Goal: Task Accomplishment & Management: Use online tool/utility

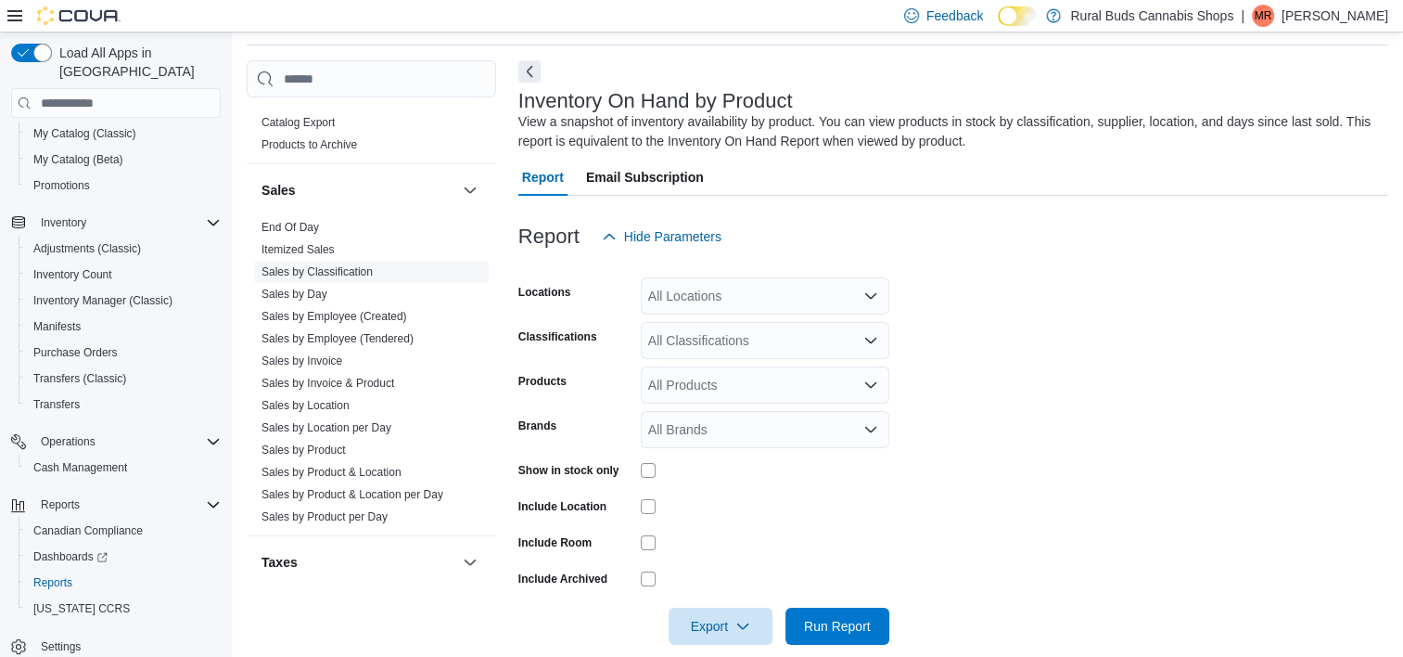
scroll to position [1294, 0]
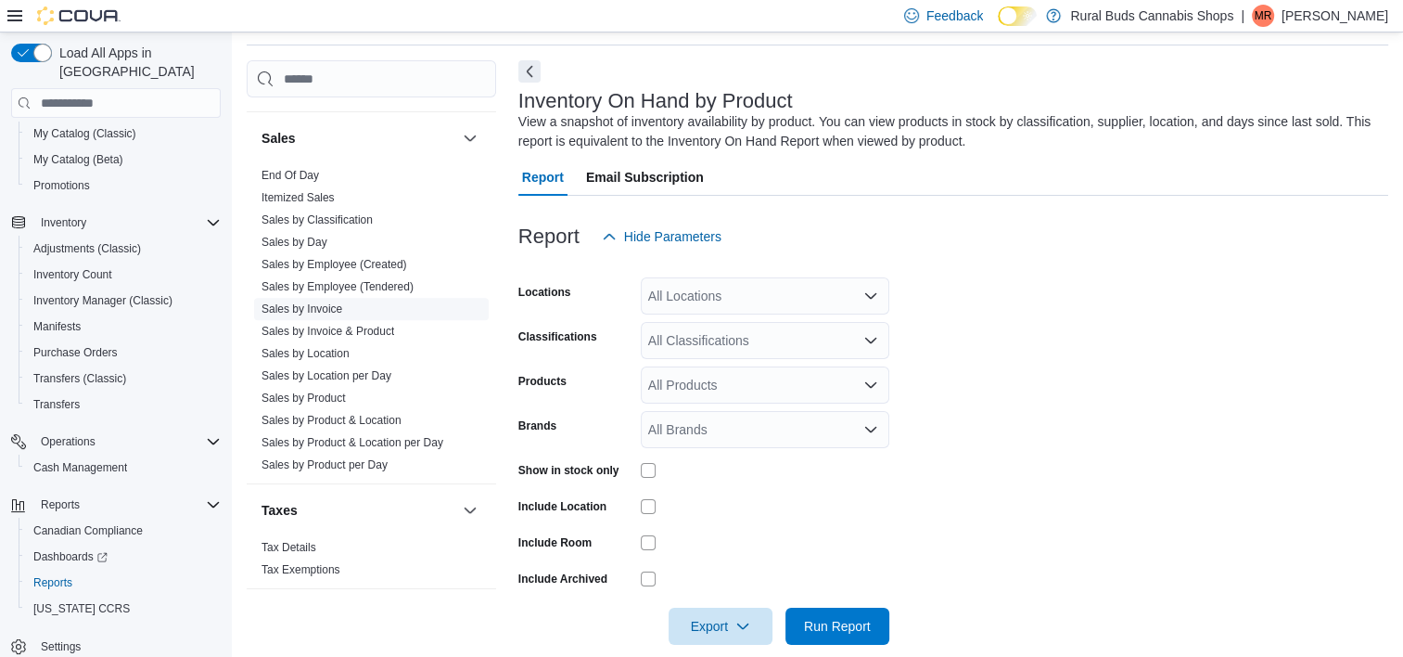
click at [321, 347] on link "Sales by Location" at bounding box center [306, 353] width 88 height 13
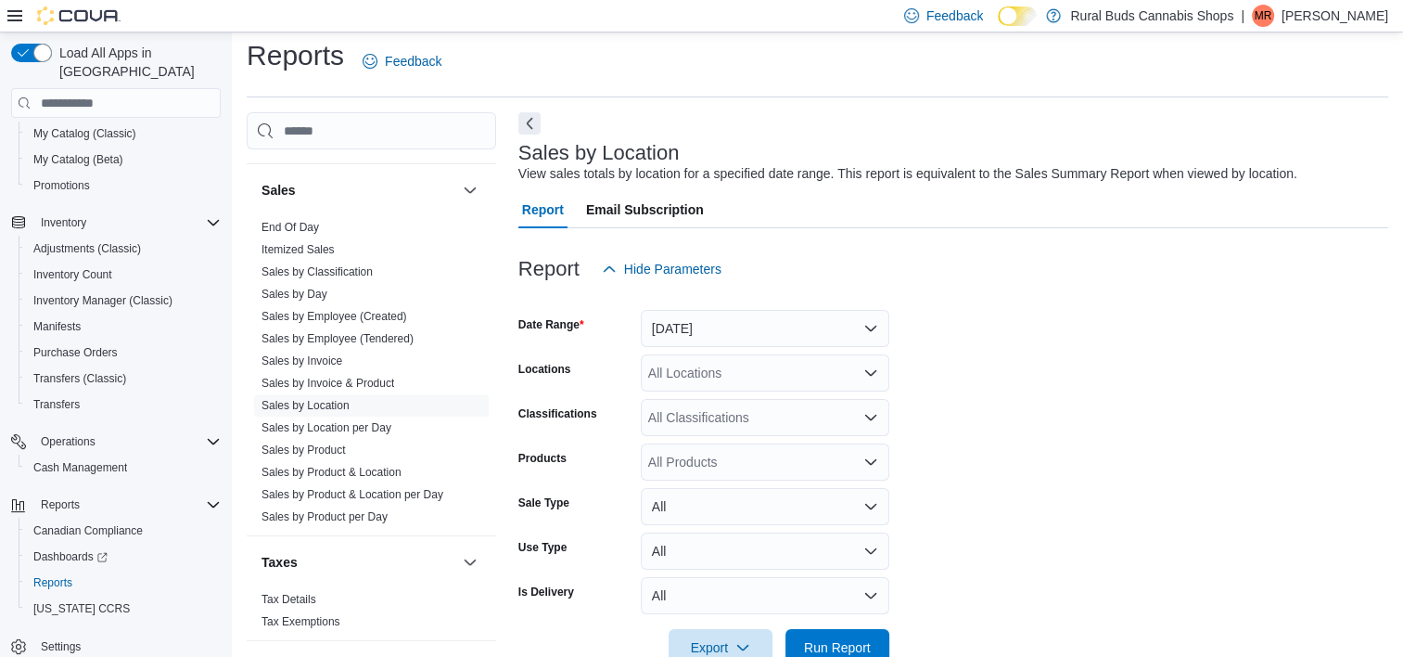
scroll to position [43, 0]
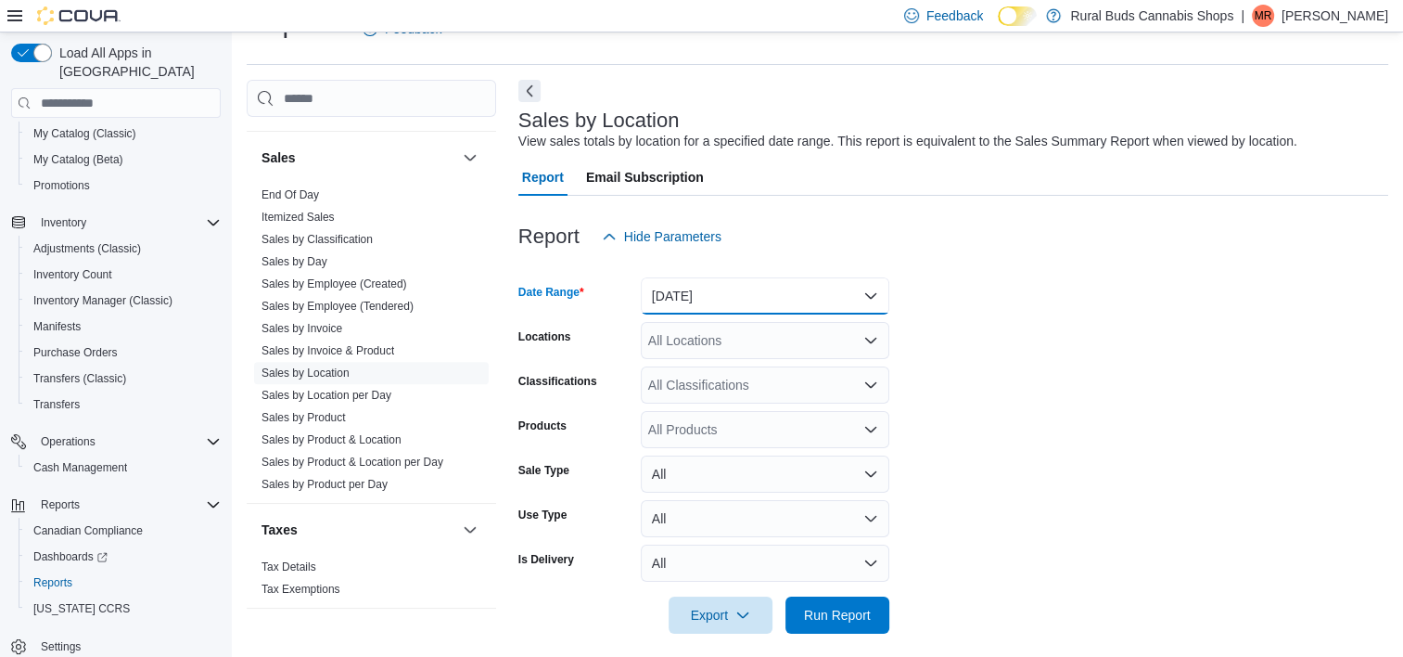
click at [739, 311] on button "Yesterday" at bounding box center [765, 295] width 249 height 37
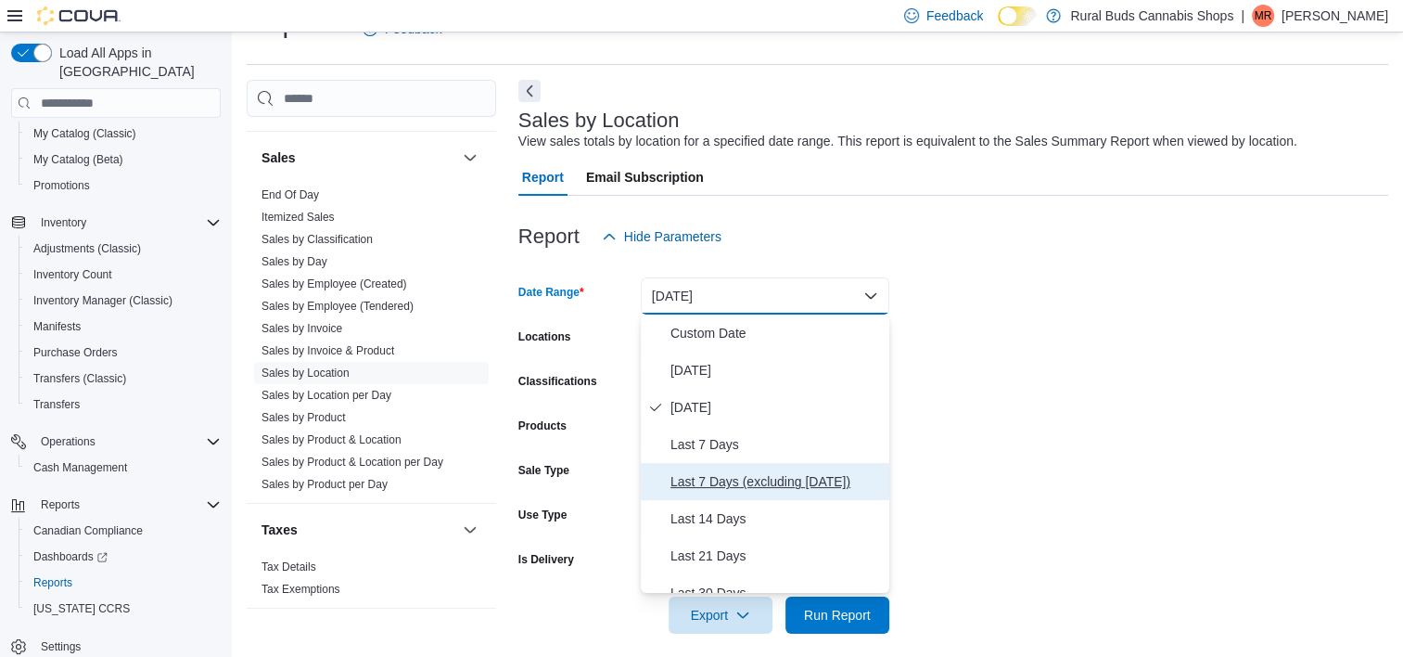
click at [731, 481] on span "Last 7 Days (excluding today)" at bounding box center [776, 481] width 211 height 22
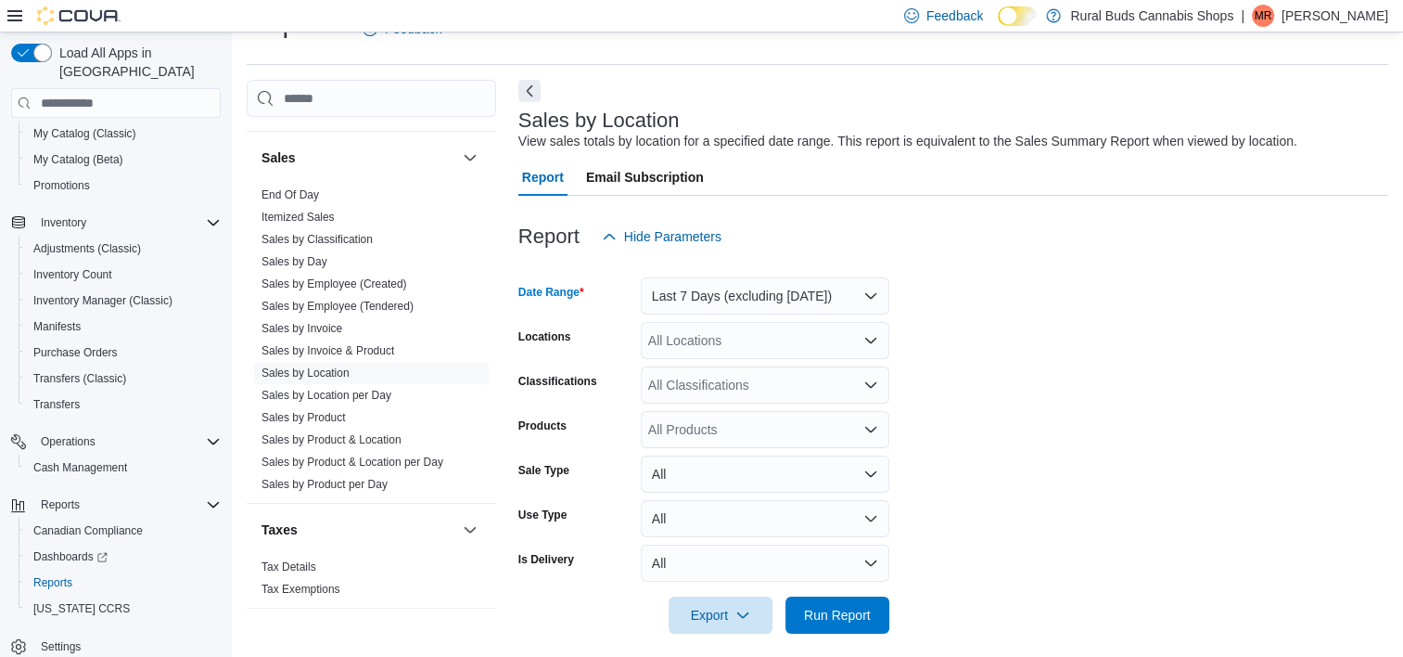
click at [705, 335] on div "All Locations" at bounding box center [765, 340] width 249 height 37
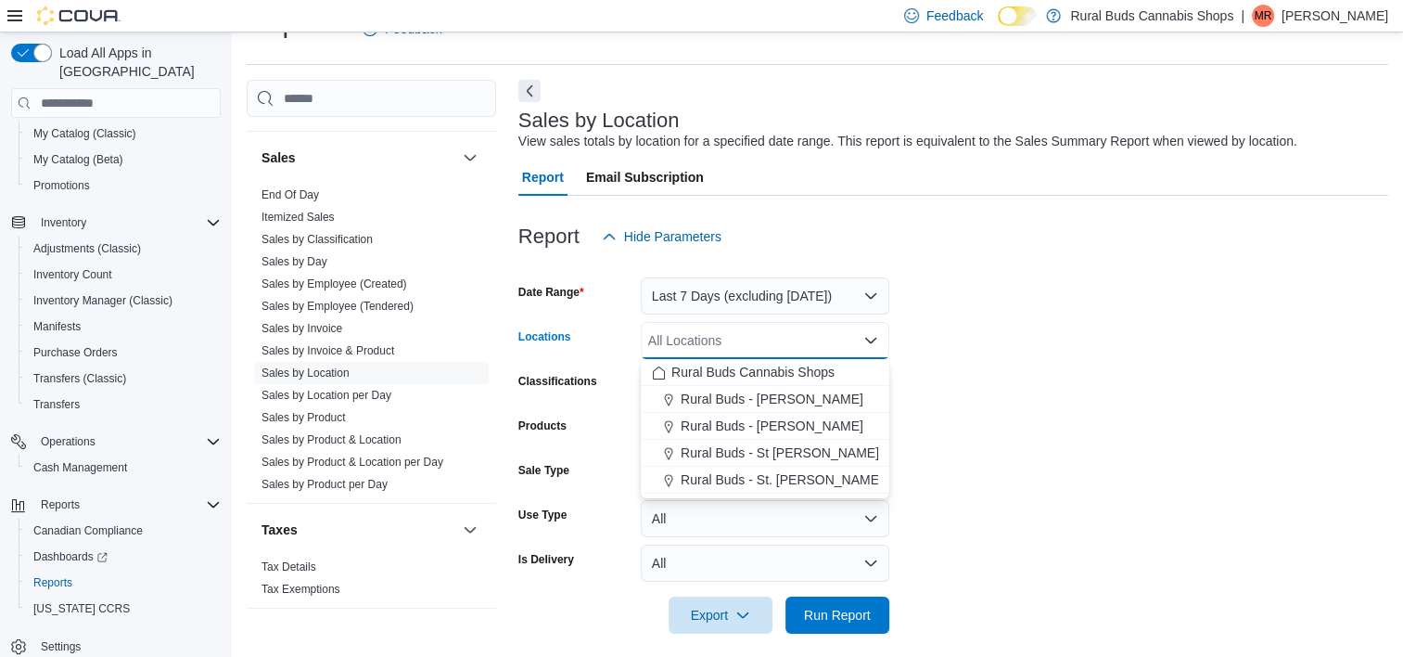
click at [1158, 365] on form "Date Range Last 7 Days (excluding today) Locations All Locations Combo box. Sel…" at bounding box center [953, 444] width 870 height 378
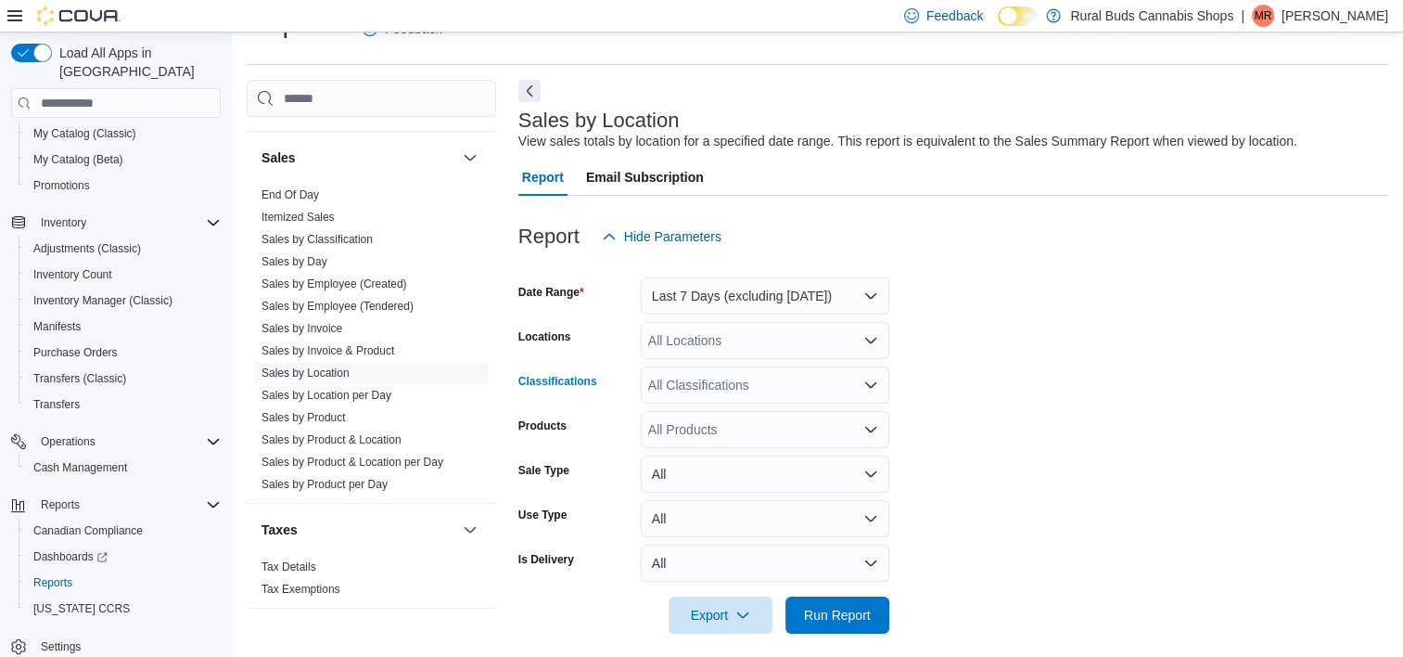
click at [744, 382] on div "All Classifications" at bounding box center [765, 384] width 249 height 37
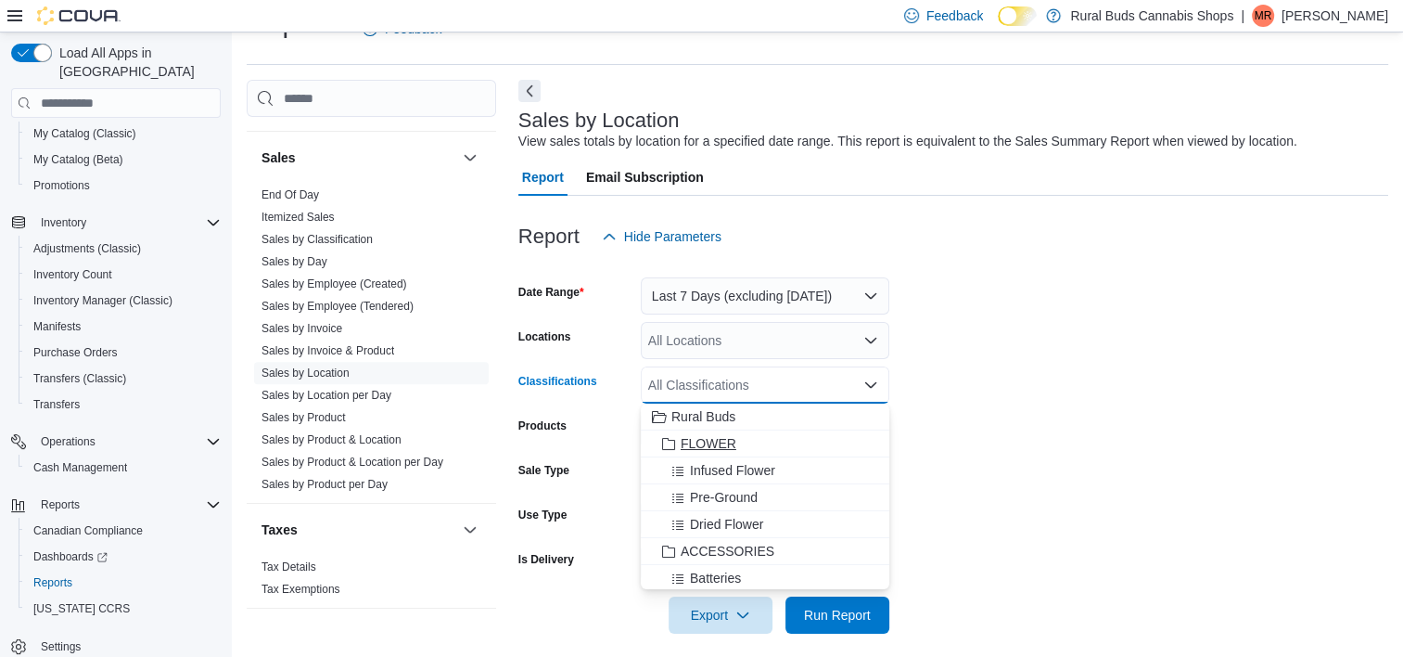
click at [733, 445] on span "FLOWER" at bounding box center [709, 443] width 56 height 19
click at [706, 423] on span "EDIBLES" at bounding box center [708, 415] width 55 height 19
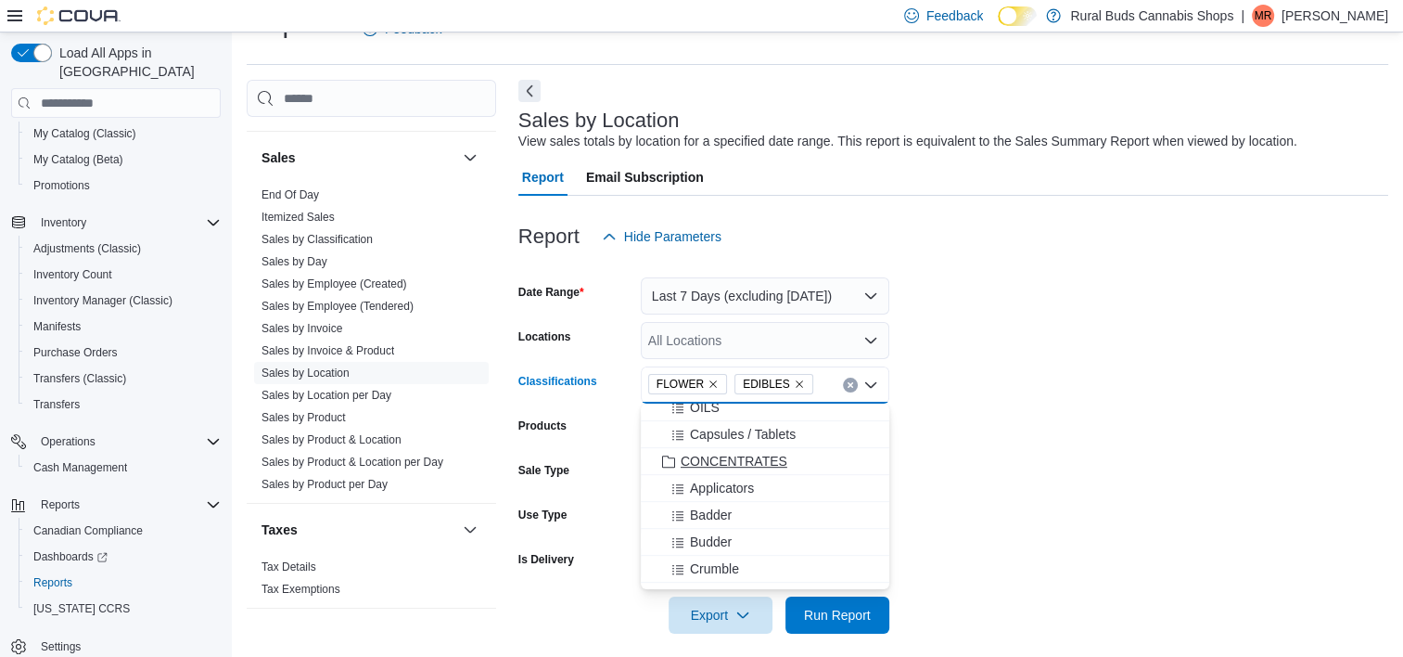
click at [720, 453] on span "CONCENTRATES" at bounding box center [734, 461] width 107 height 19
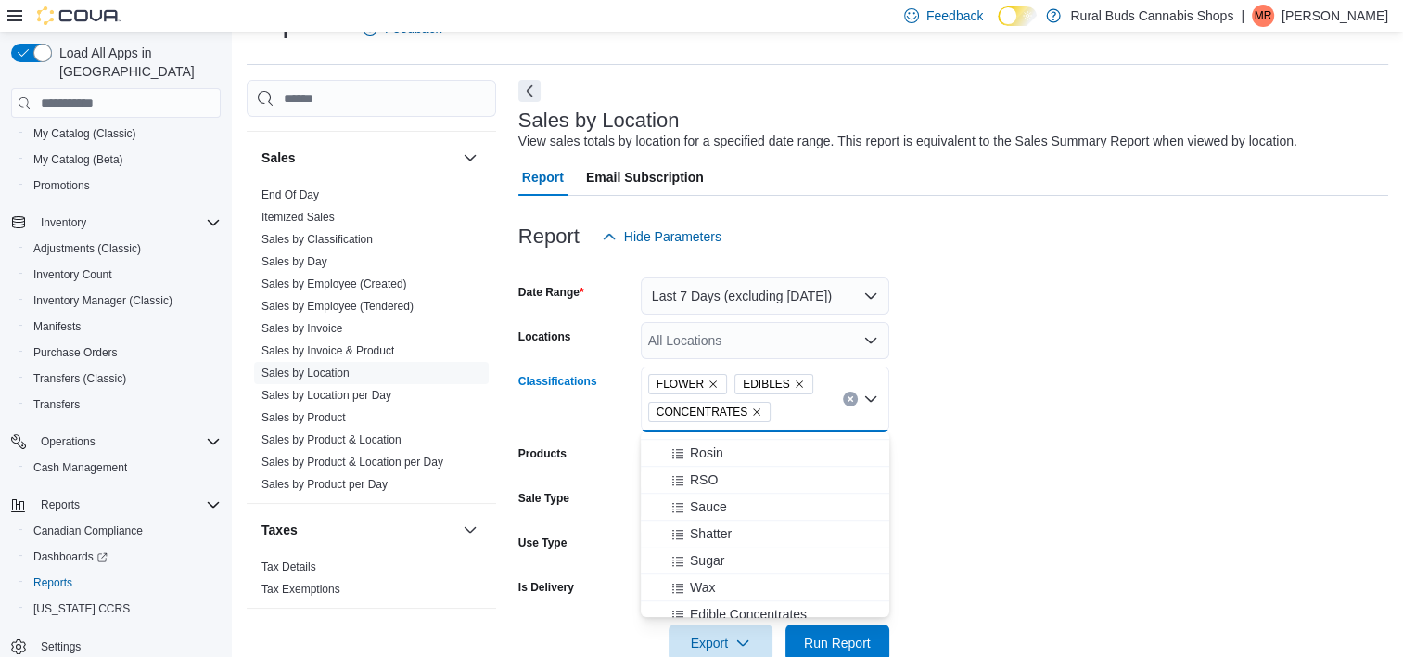
scroll to position [1483, 0]
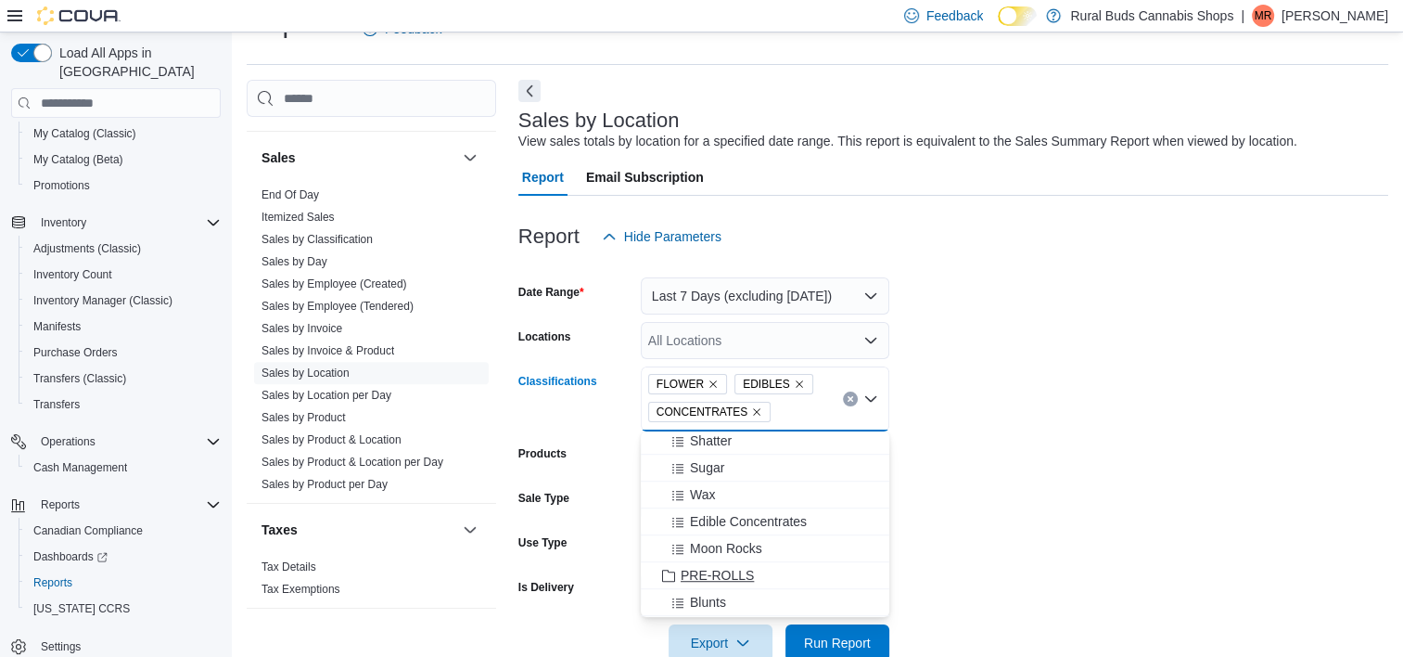
click at [700, 579] on span "PRE-ROLLS" at bounding box center [717, 575] width 73 height 19
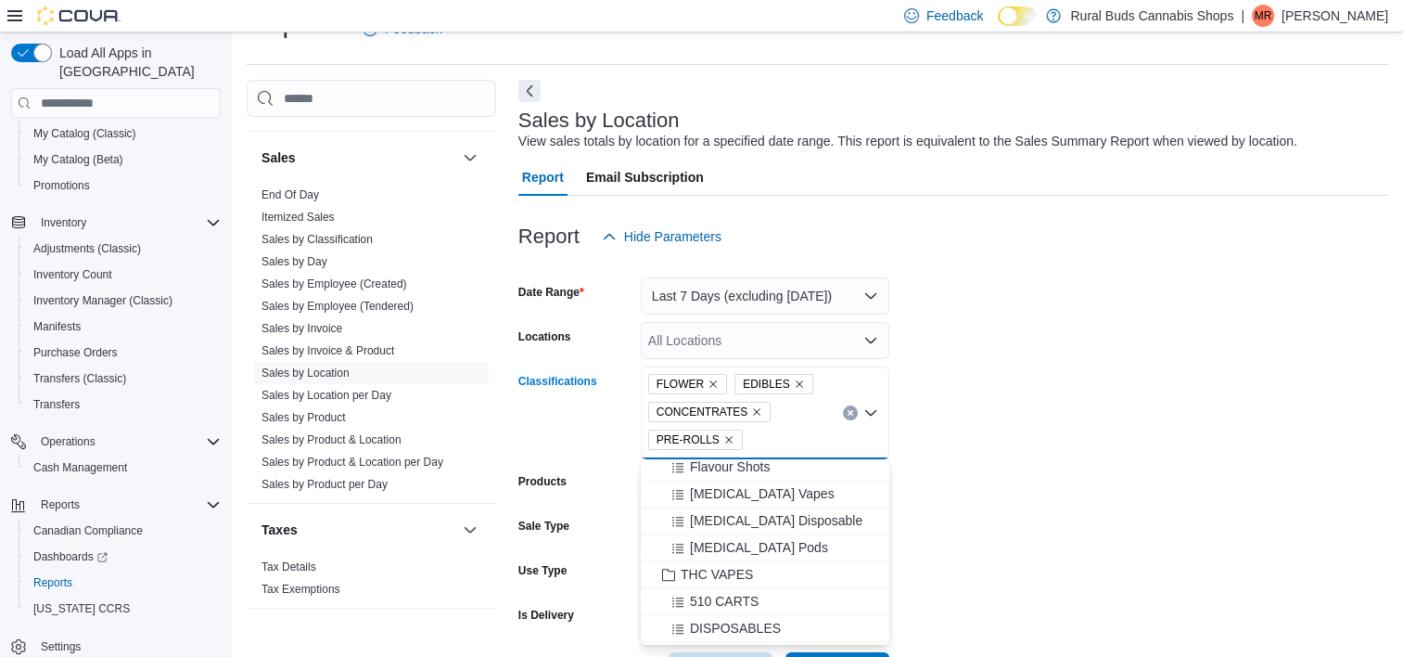
scroll to position [1854, 0]
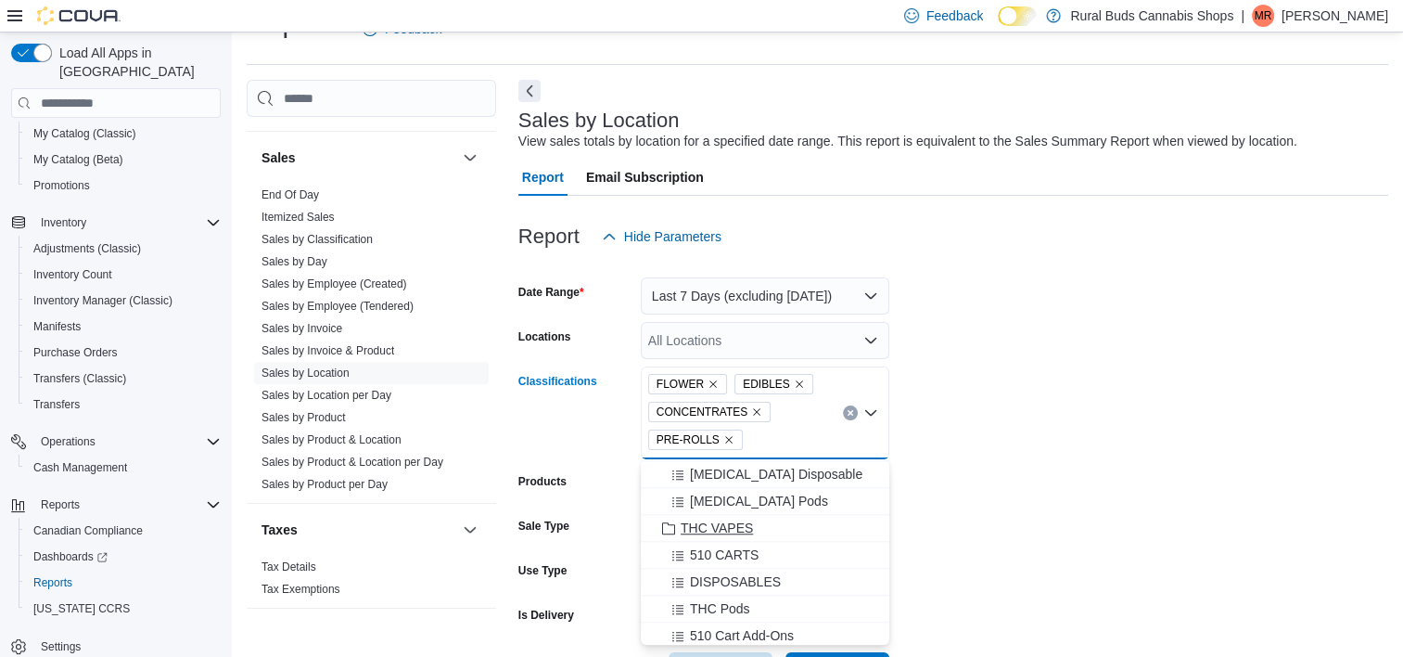
click at [734, 531] on span "THC VAPES" at bounding box center [717, 527] width 72 height 19
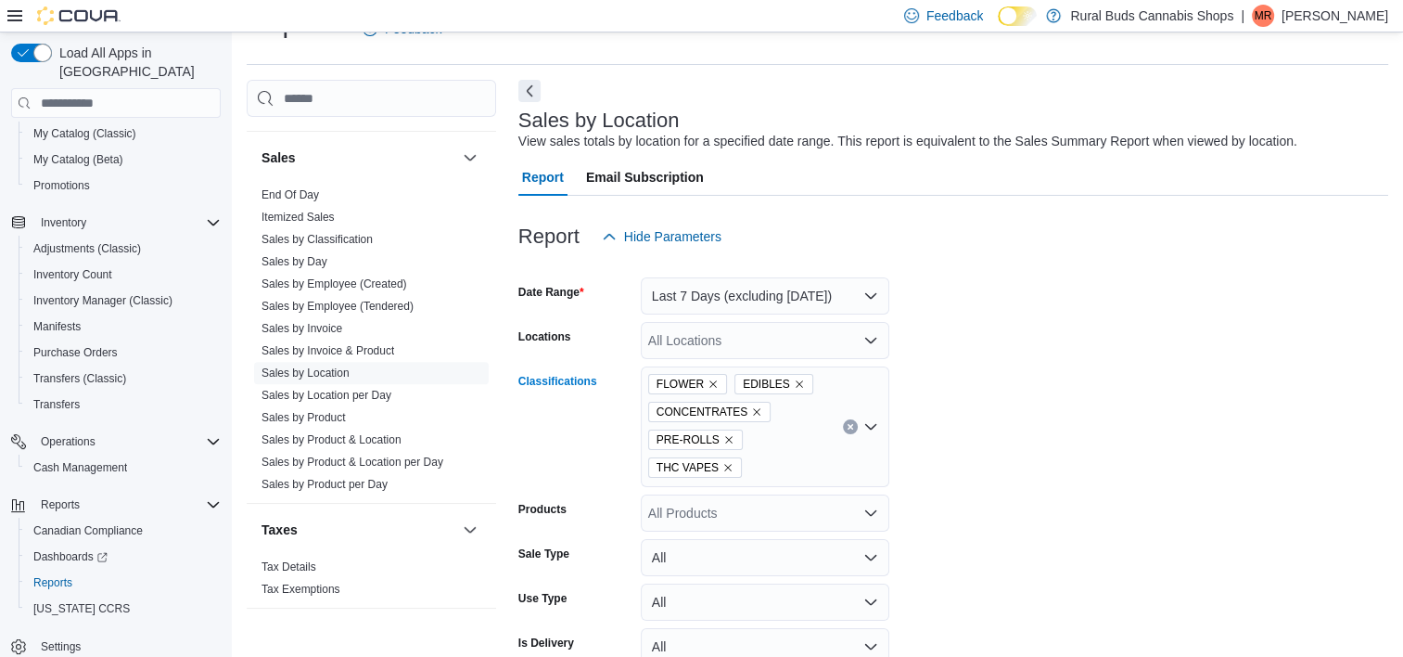
scroll to position [135, 0]
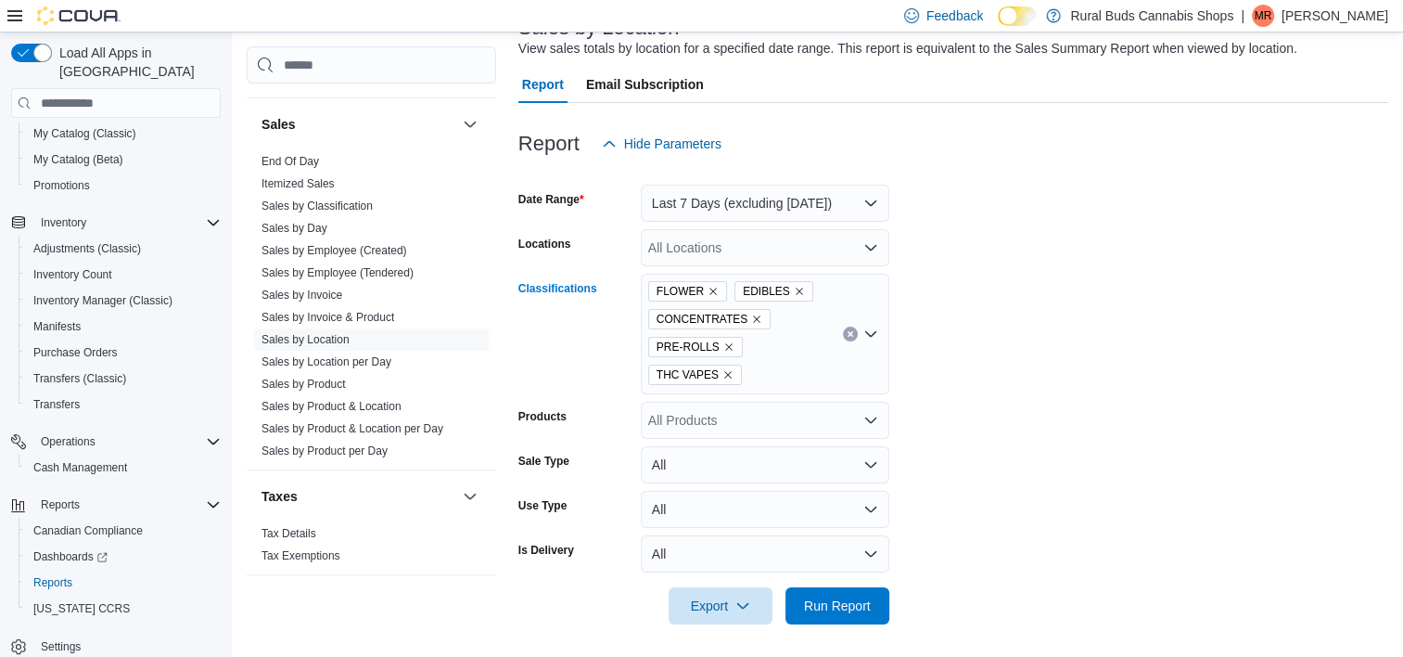
click at [722, 378] on div "FLOWER EDIBLES CONCENTRATES PRE-ROLLS THC VAPES Combo box. Selected. FLOWER, ED…" at bounding box center [765, 334] width 249 height 121
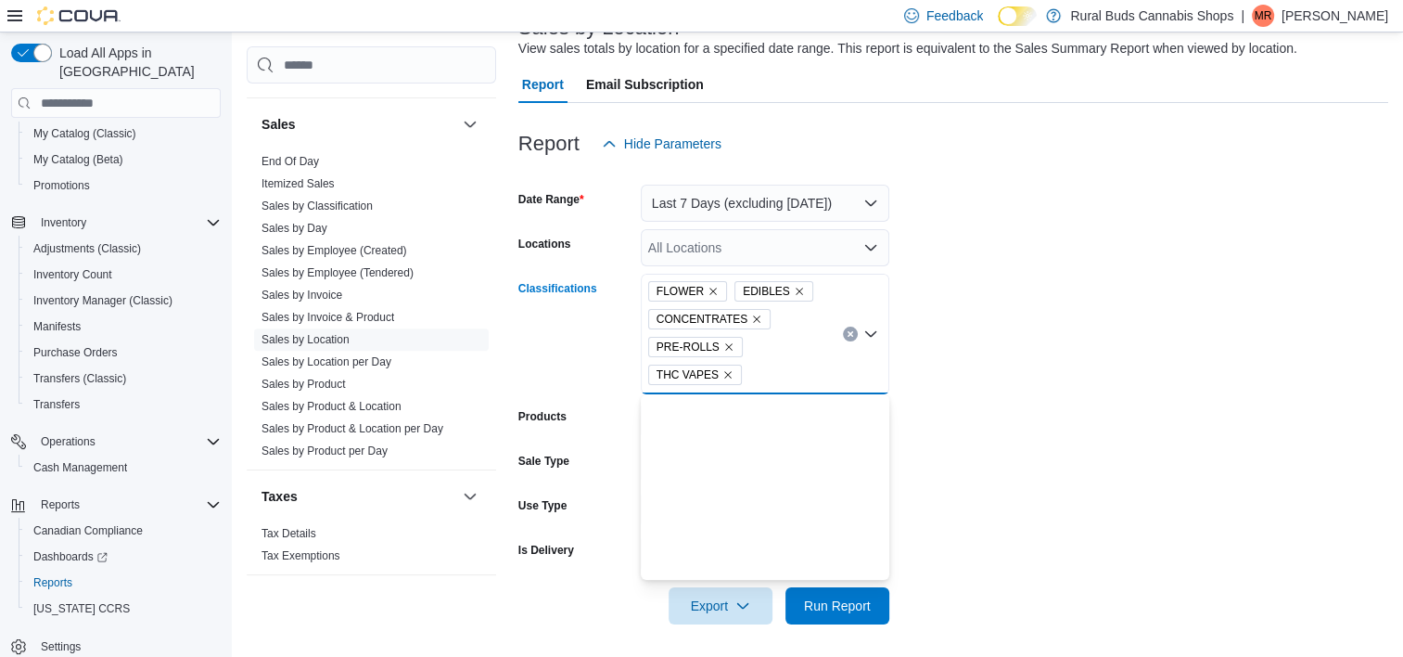
scroll to position [2235, 0]
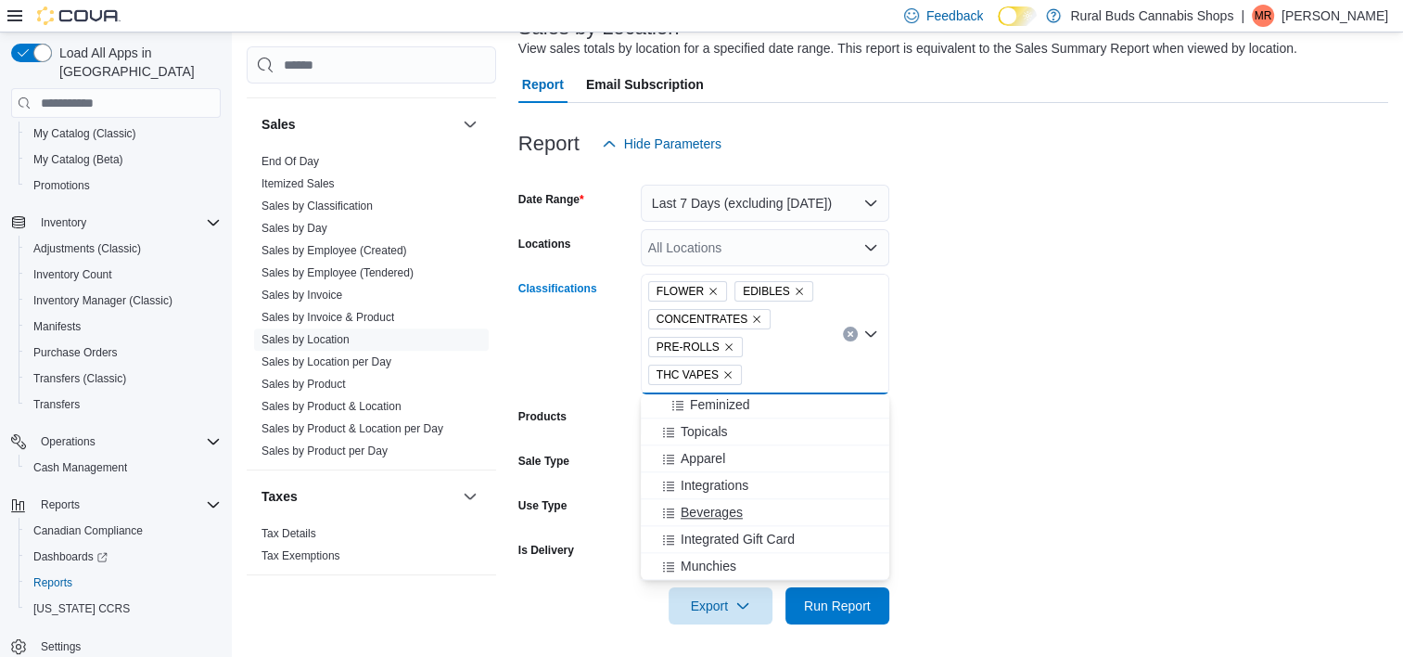
click at [730, 505] on span "Beverages" at bounding box center [712, 512] width 62 height 19
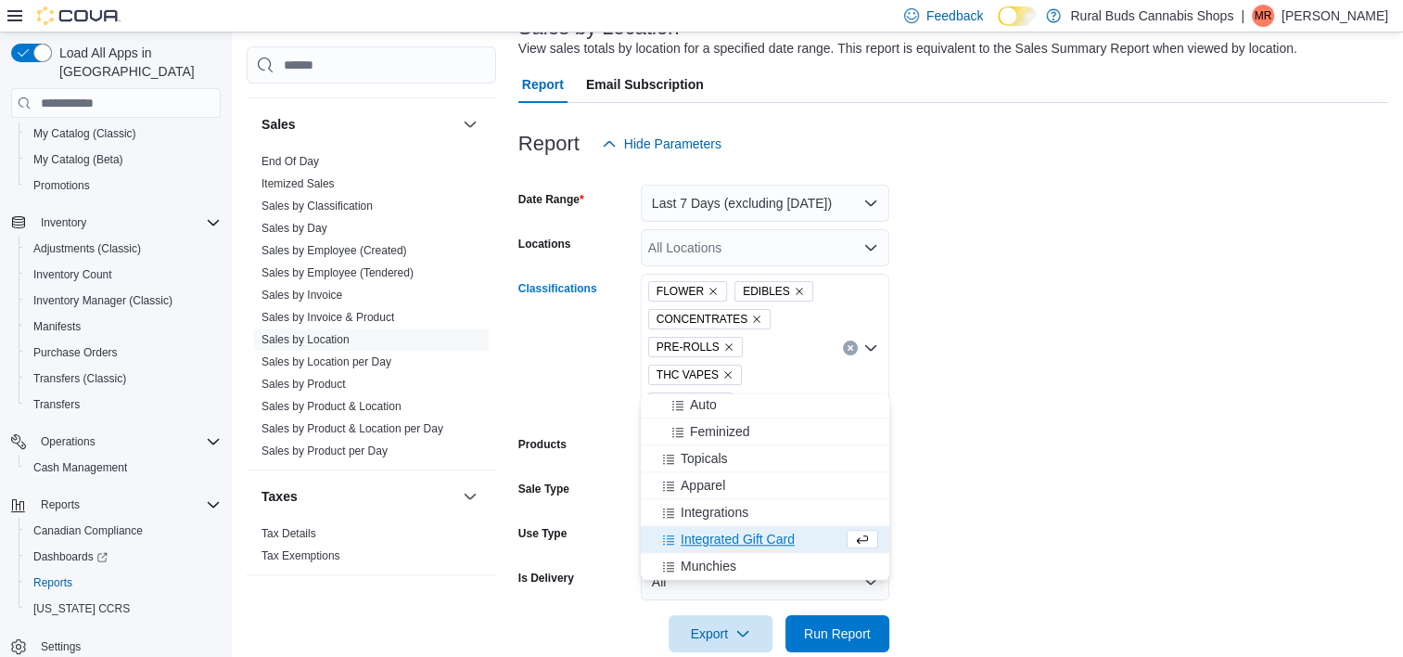
scroll to position [2207, 0]
click at [728, 459] on div "Topicals" at bounding box center [765, 459] width 226 height 19
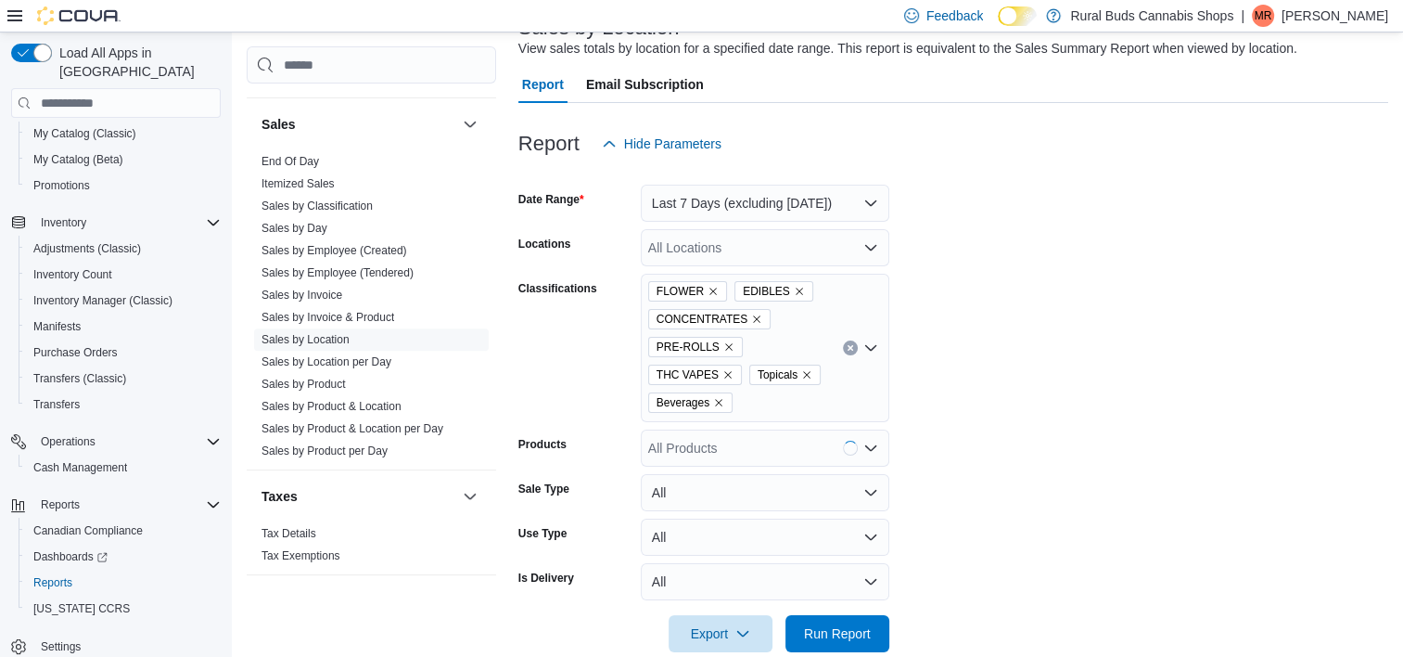
click at [1030, 442] on form "Date Range Last 7 Days (excluding today) Locations All Locations Classification…" at bounding box center [953, 407] width 870 height 490
click at [843, 372] on div "FLOWER EDIBLES CONCENTRATES PRE-ROLLS THC VAPES Topicals Beverages" at bounding box center [765, 348] width 249 height 148
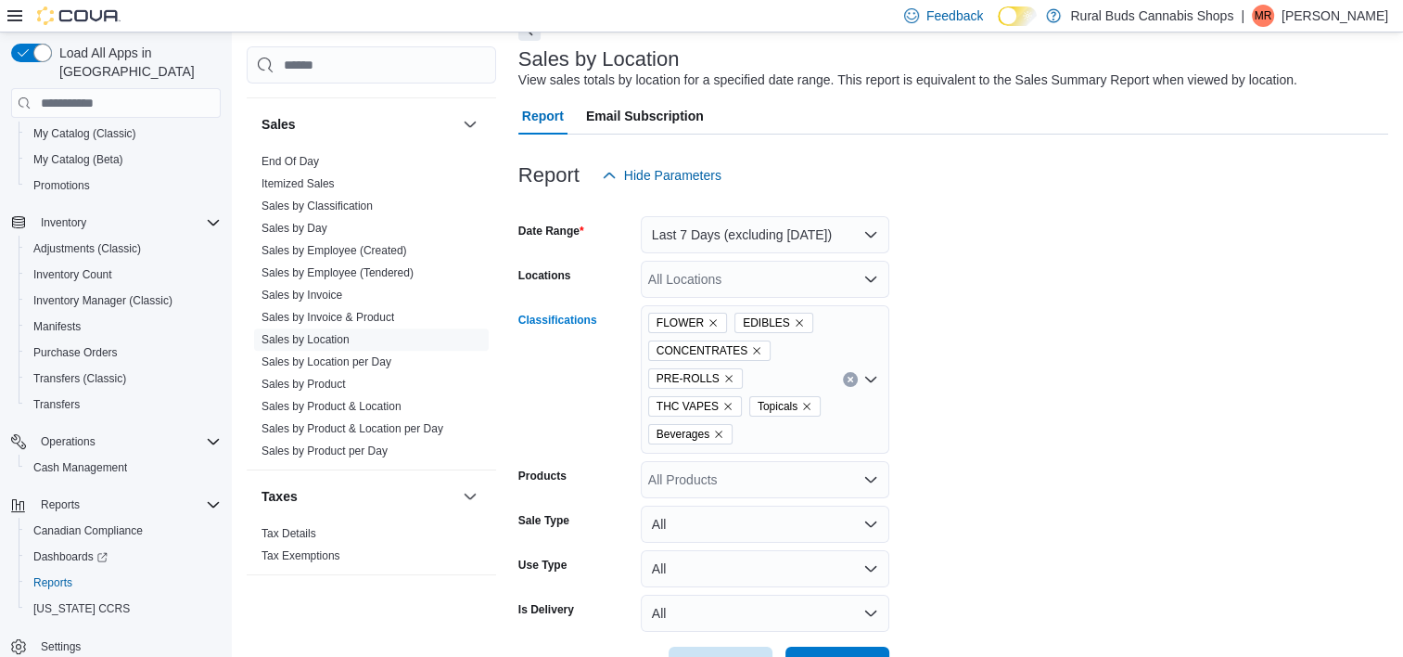
scroll to position [140, 0]
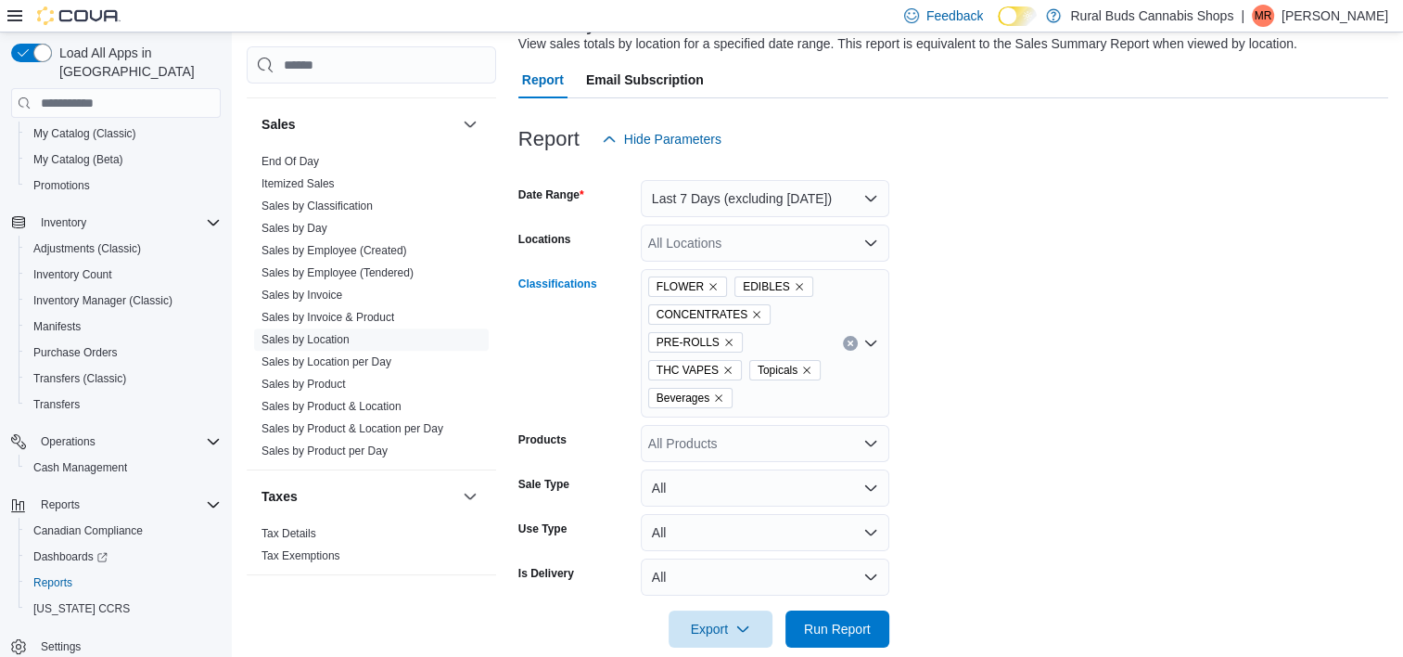
click at [836, 367] on div "FLOWER EDIBLES CONCENTRATES PRE-ROLLS THC VAPES Topicals Beverages Combo box. S…" at bounding box center [765, 343] width 249 height 148
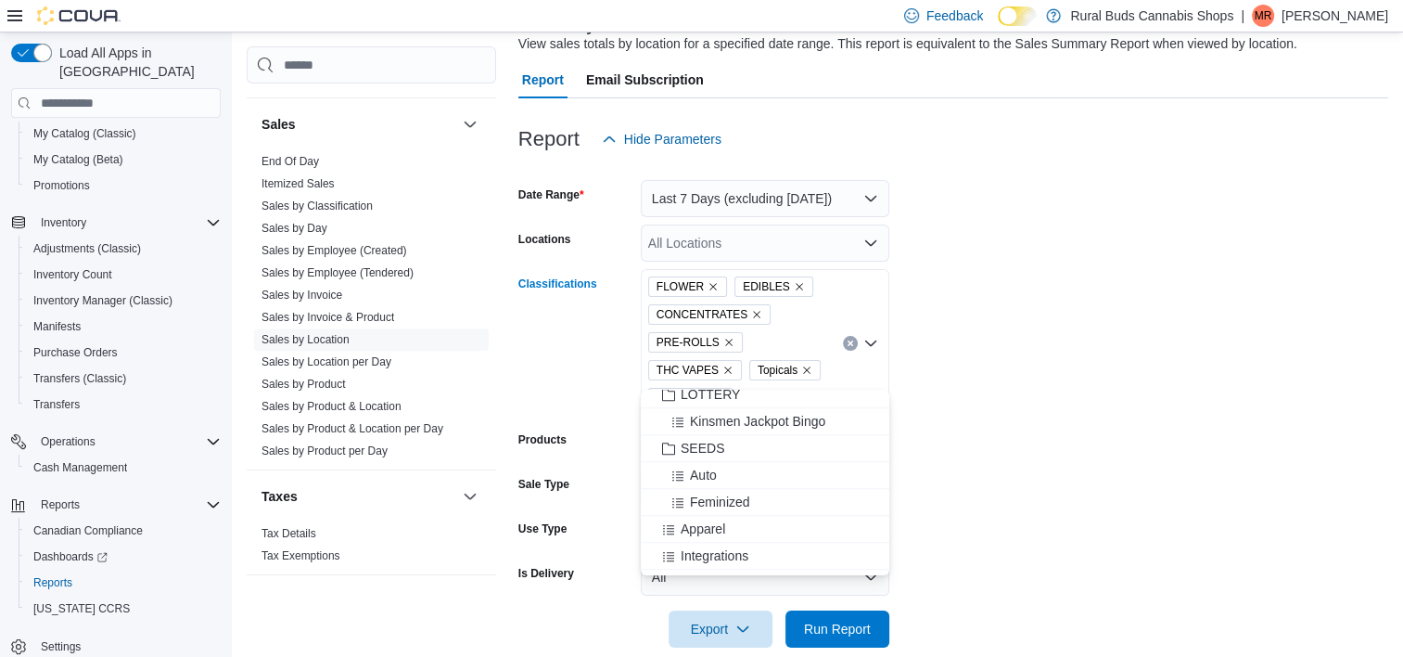
scroll to position [2181, 0]
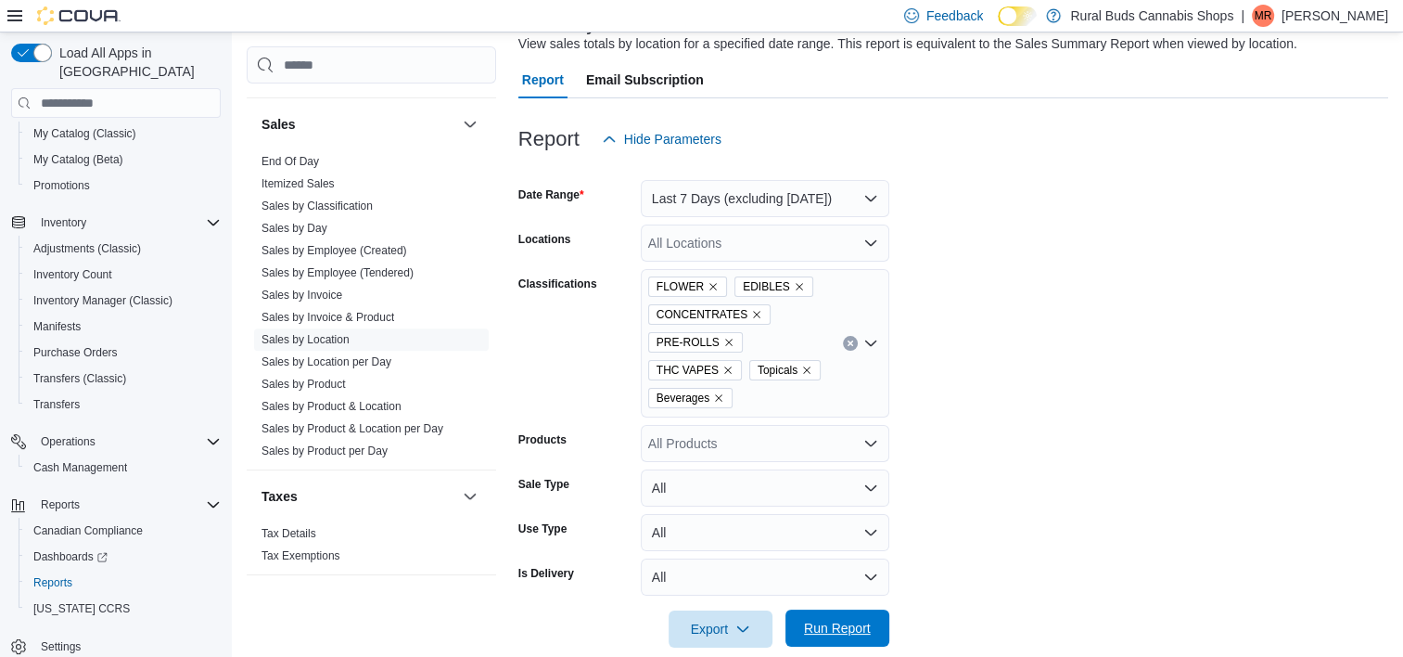
click at [827, 614] on span "Run Report" at bounding box center [838, 627] width 82 height 37
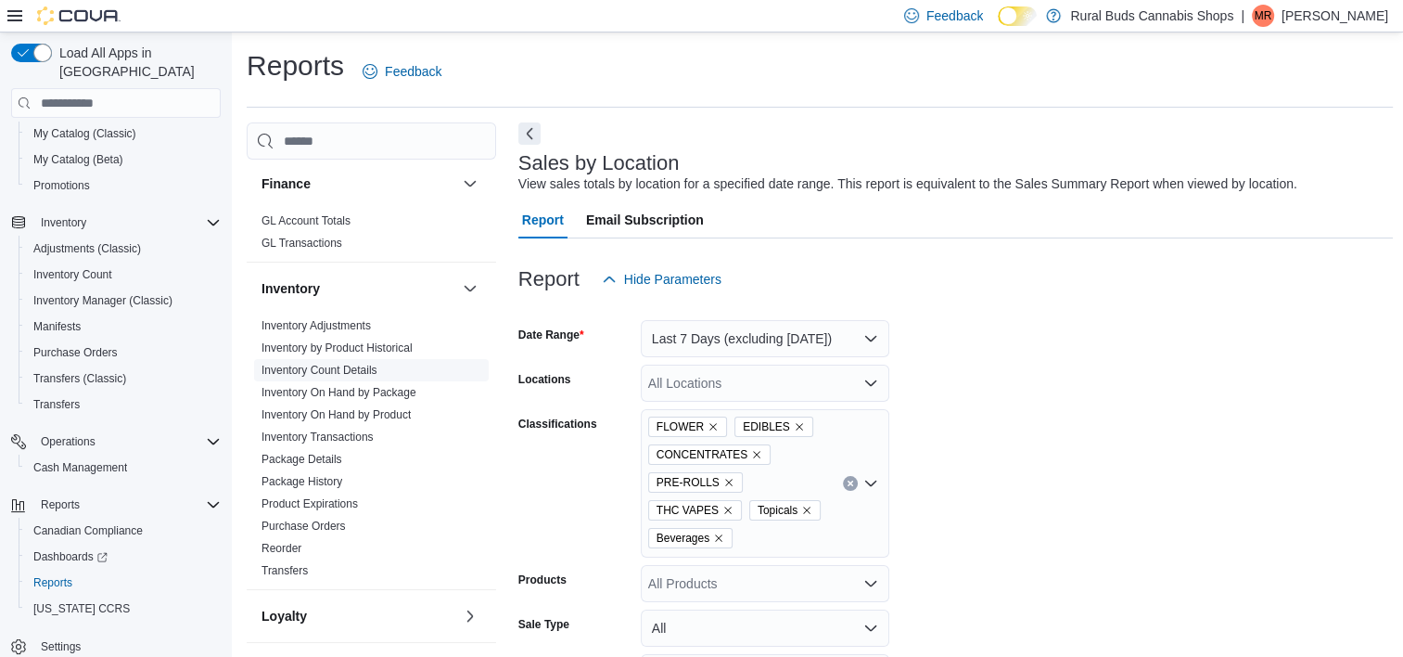
scroll to position [556, 0]
click at [354, 429] on link "Inventory Transactions" at bounding box center [318, 435] width 112 height 13
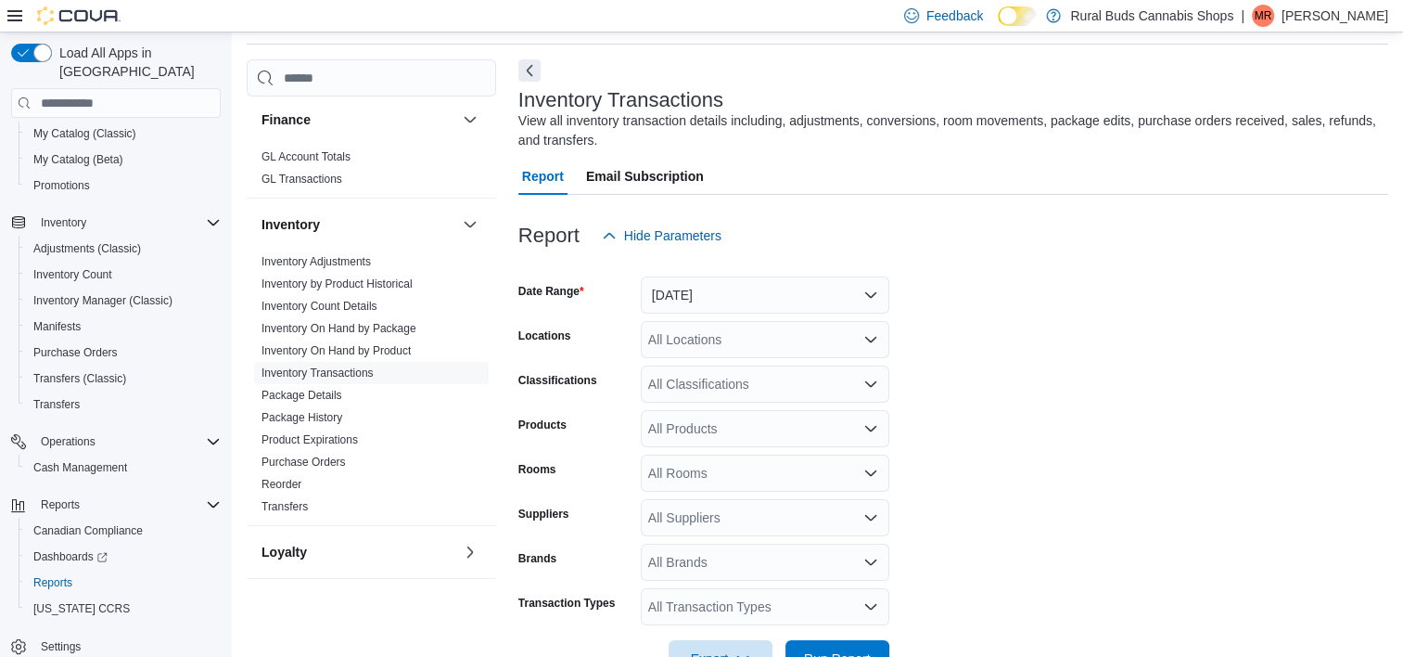
scroll to position [121, 0]
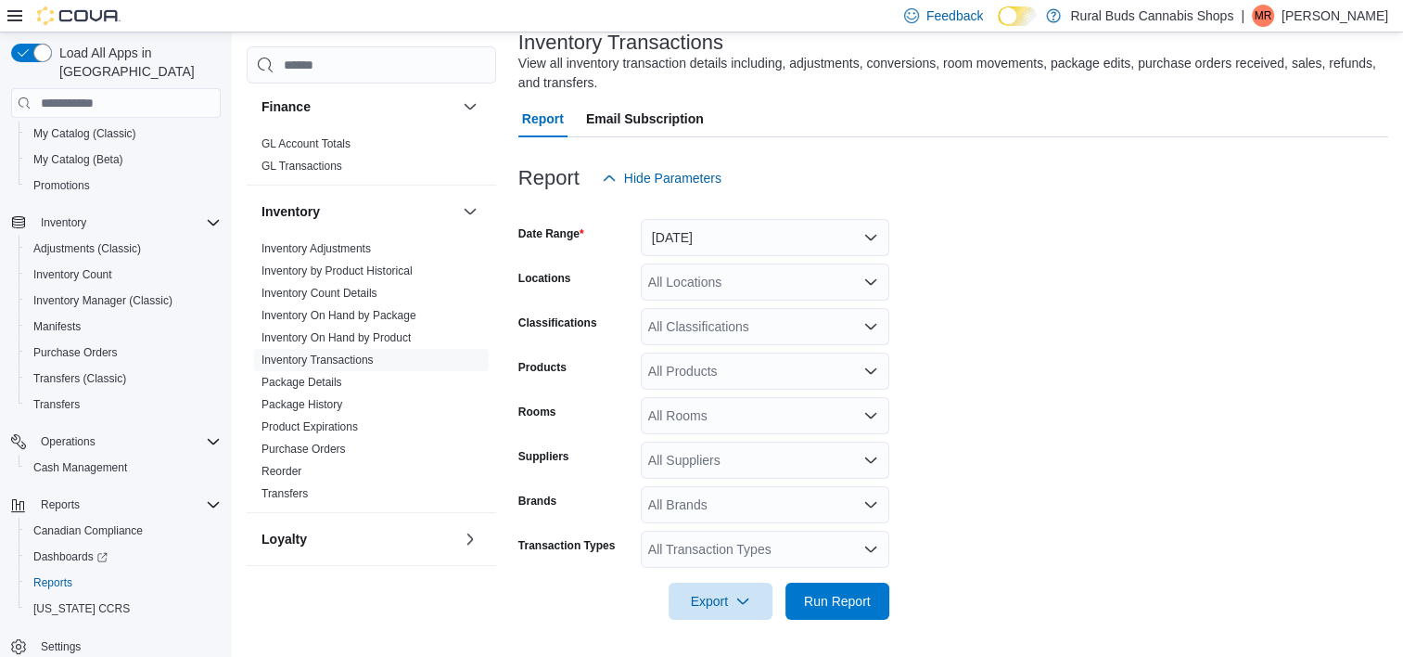
click at [720, 377] on div "All Products" at bounding box center [765, 370] width 249 height 37
paste input "**********"
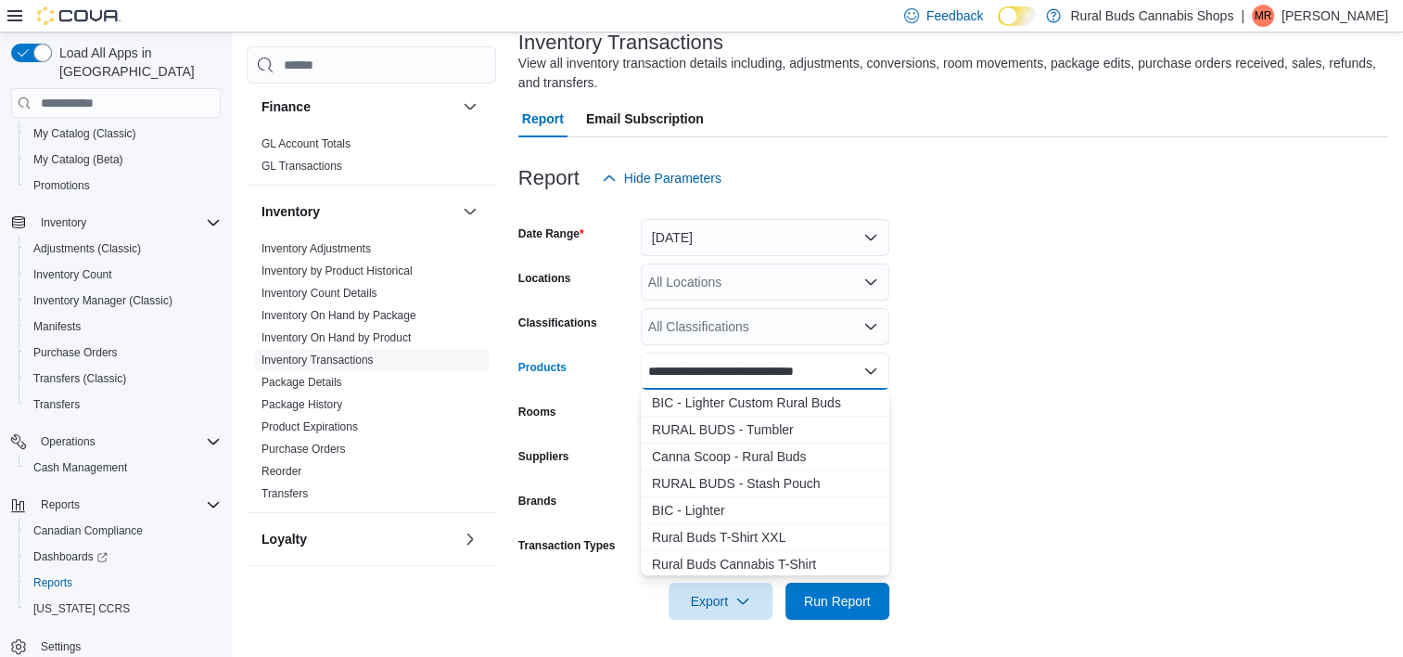
scroll to position [0, 0]
type input "**********"
click at [723, 412] on div "BIC - Lighter Custom Rural Buds" at bounding box center [765, 402] width 226 height 19
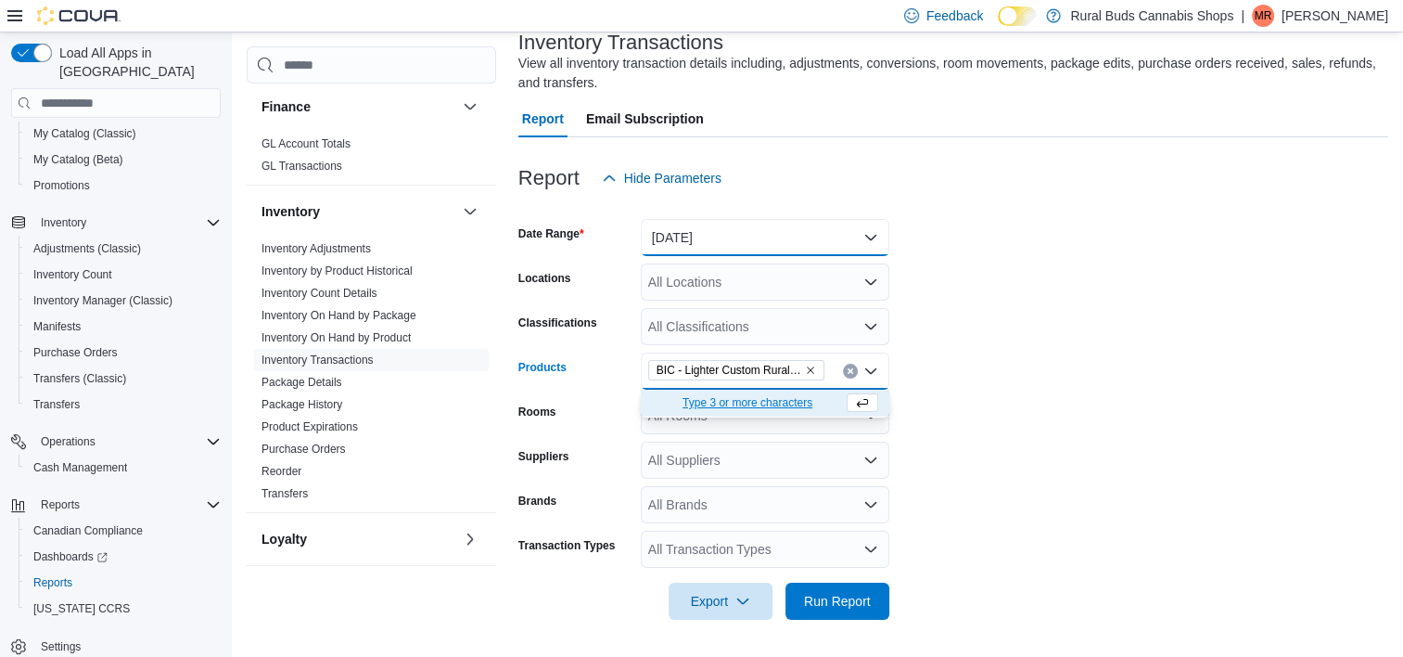
click at [712, 233] on button "Yesterday" at bounding box center [765, 237] width 249 height 37
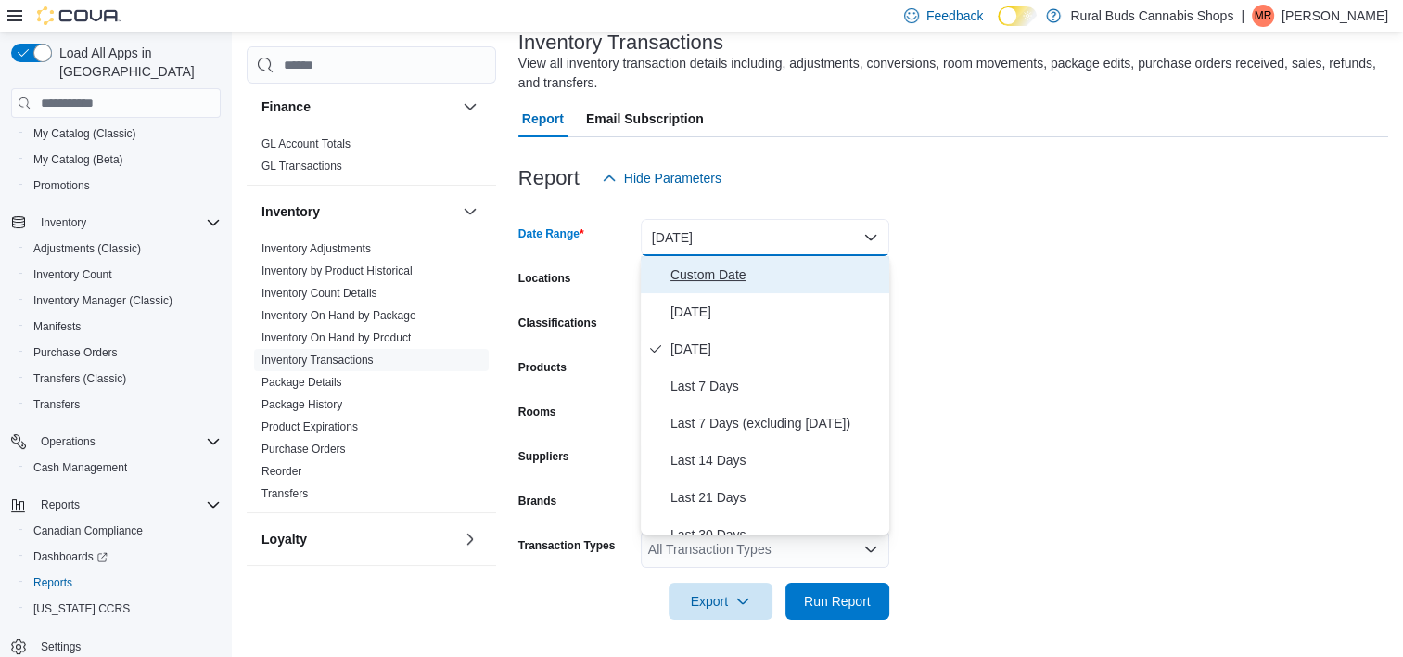
click at [690, 283] on span "Custom Date" at bounding box center [776, 274] width 211 height 22
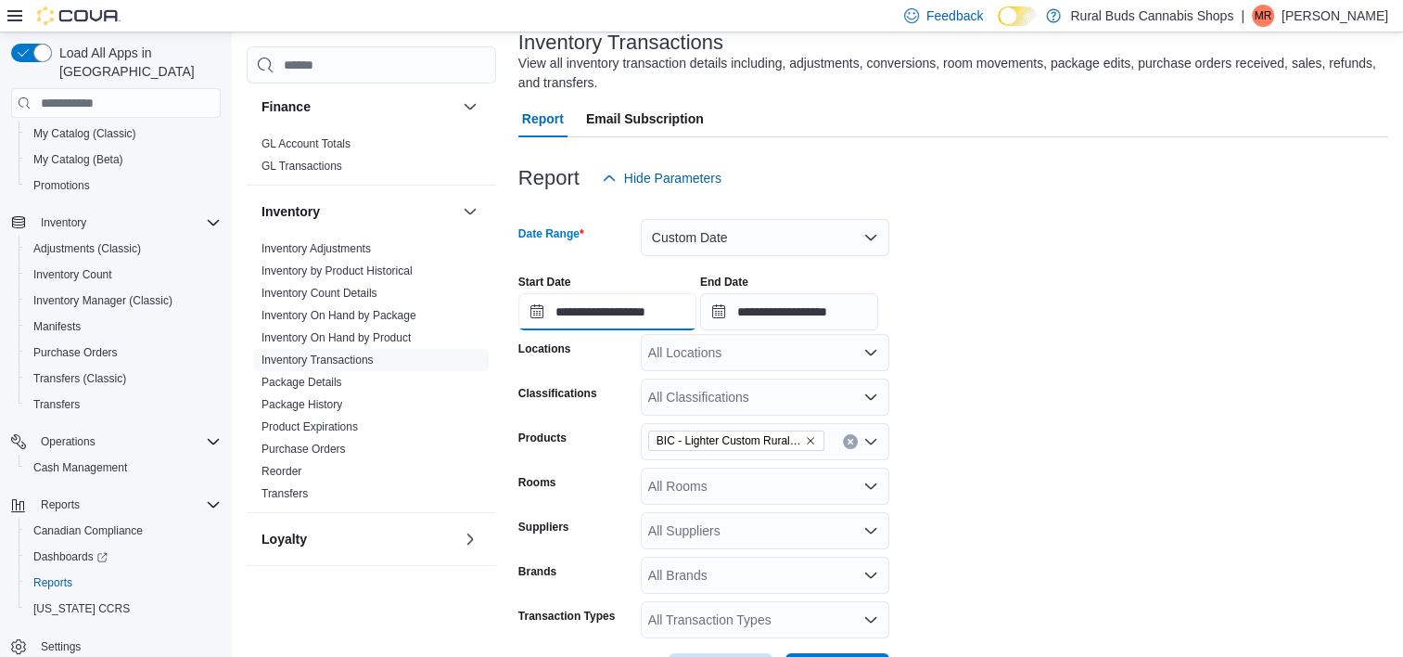
click at [559, 317] on input "**********" at bounding box center [607, 311] width 178 height 37
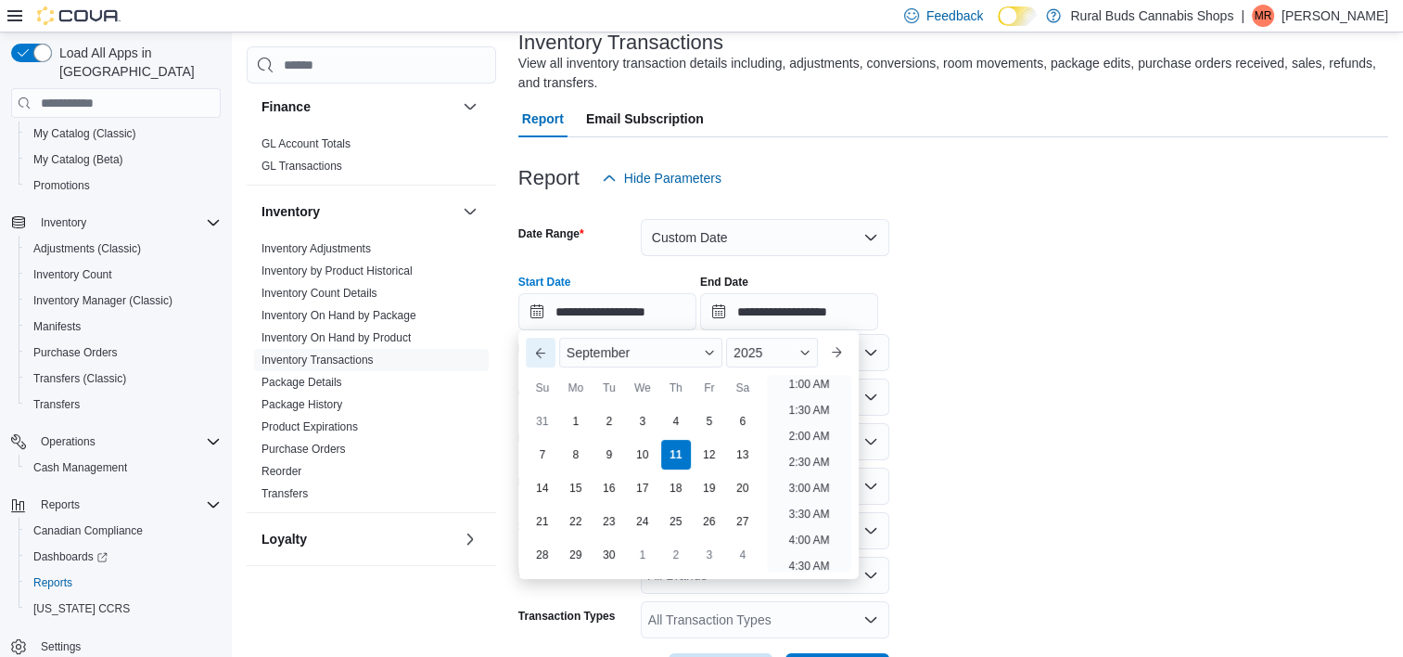
click at [549, 353] on button "Previous Month" at bounding box center [541, 353] width 30 height 30
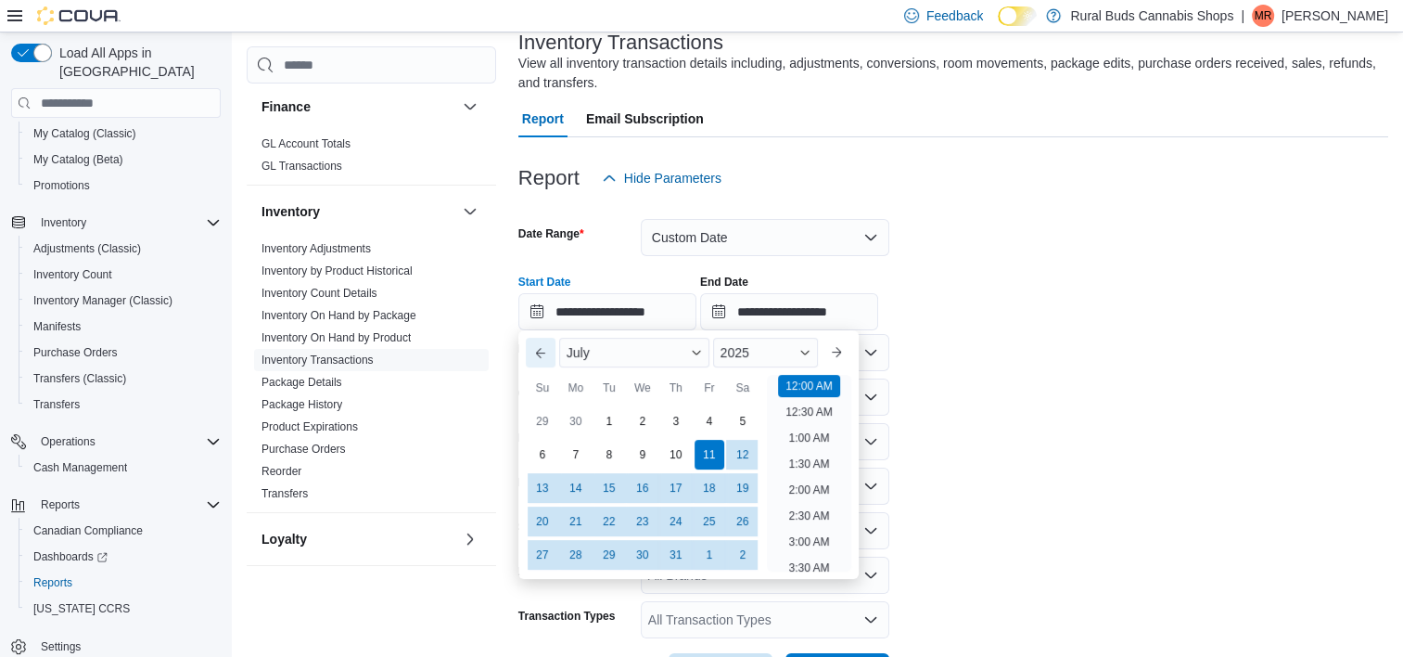
click at [549, 354] on button "Previous Month" at bounding box center [541, 353] width 30 height 30
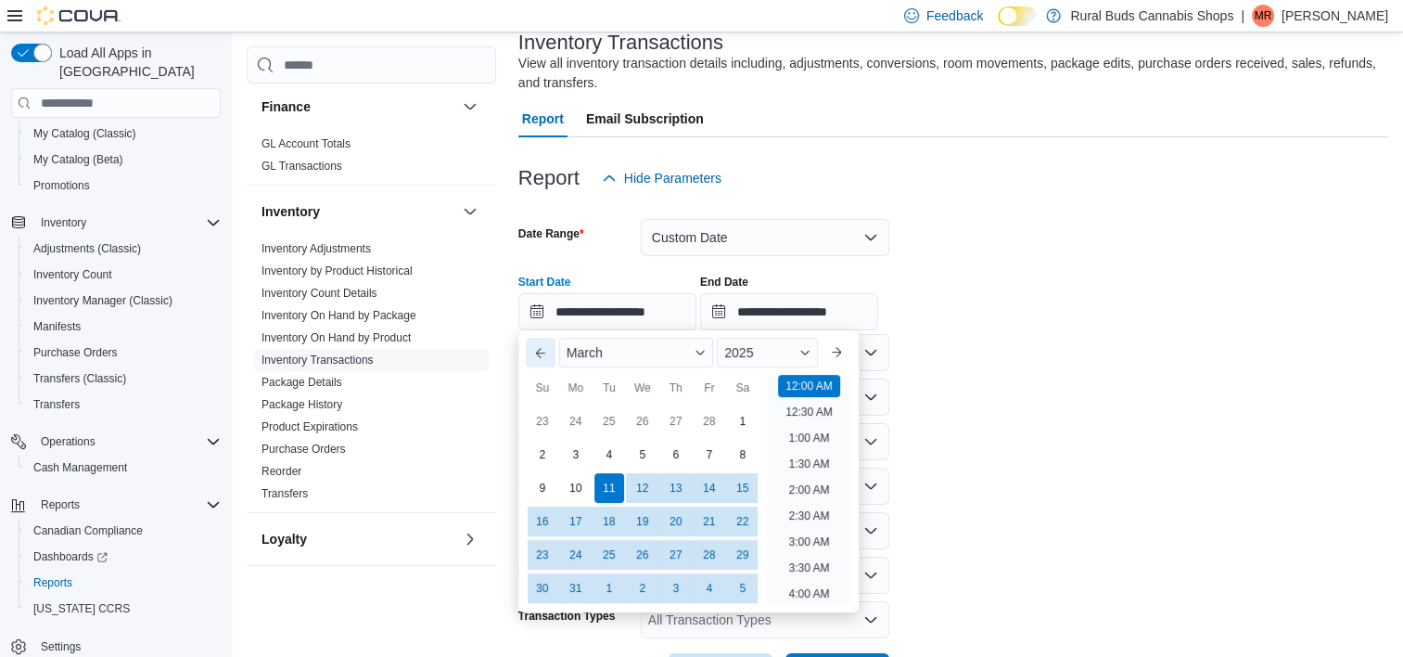
click at [549, 354] on button "Previous Month" at bounding box center [541, 353] width 30 height 30
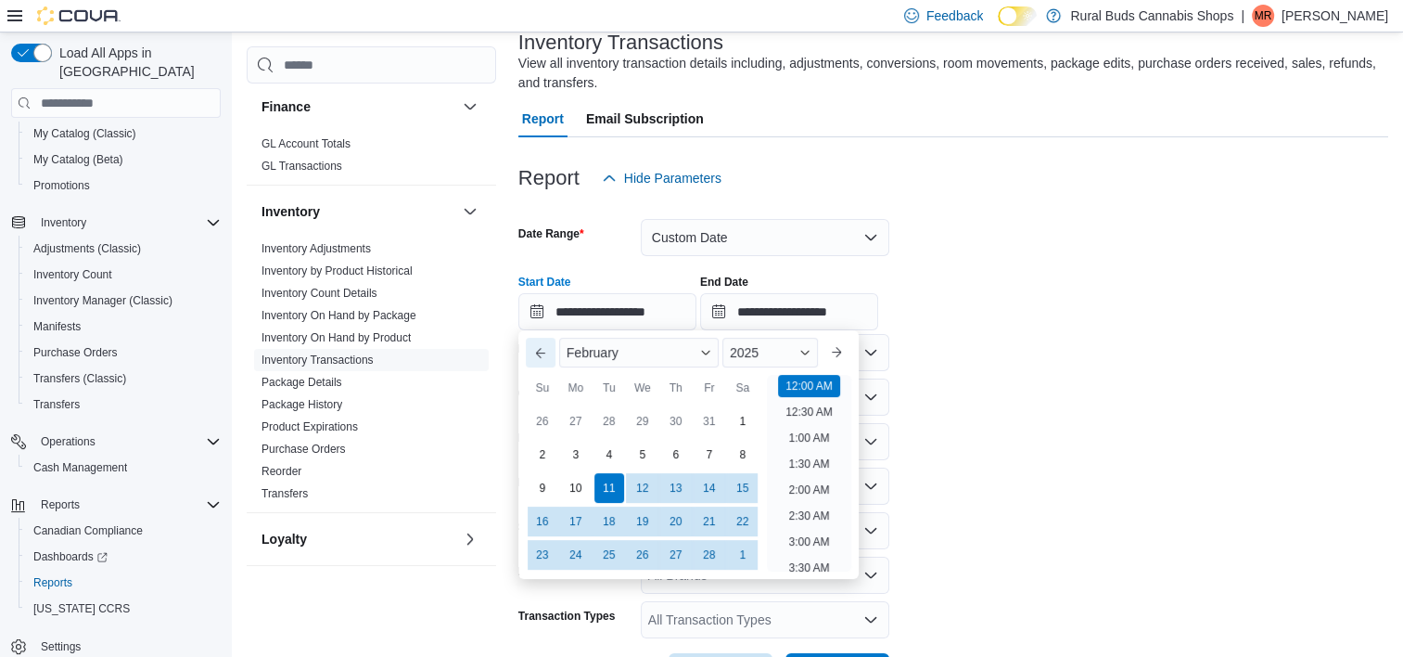
click at [541, 359] on button "Previous Month" at bounding box center [541, 353] width 30 height 30
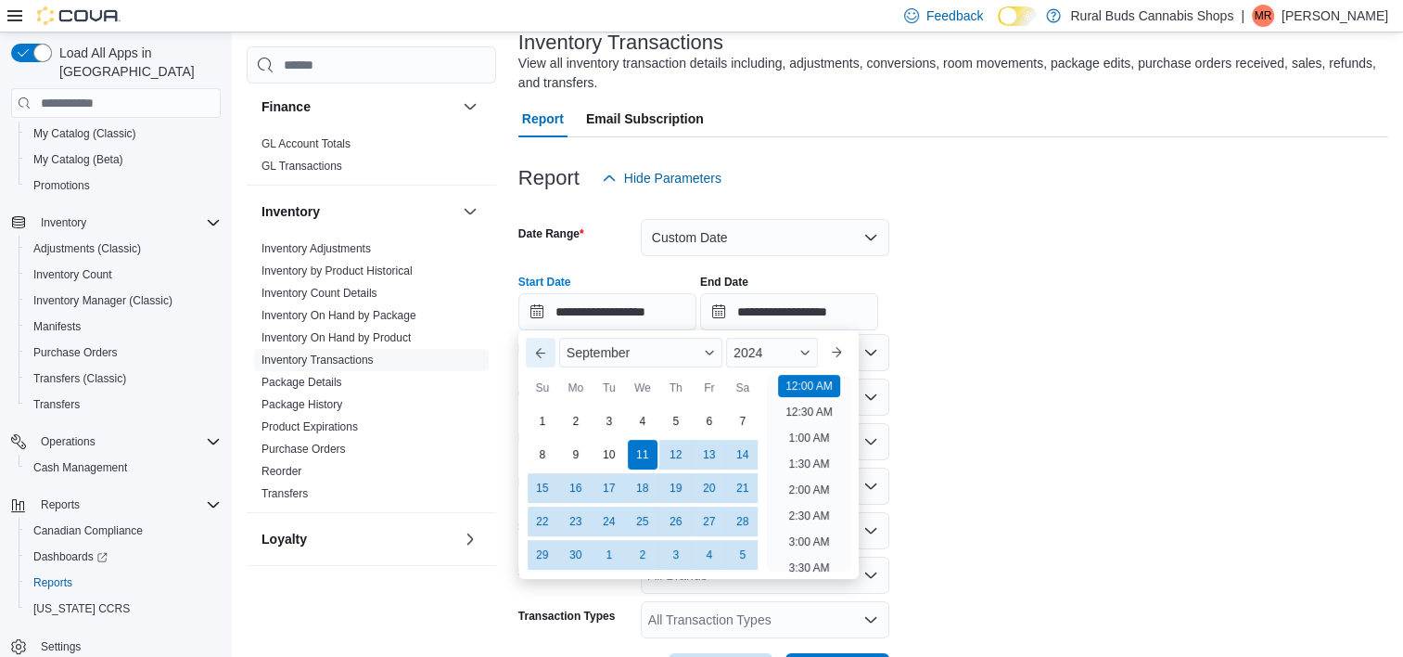
click at [541, 359] on button "Previous Month" at bounding box center [541, 353] width 30 height 30
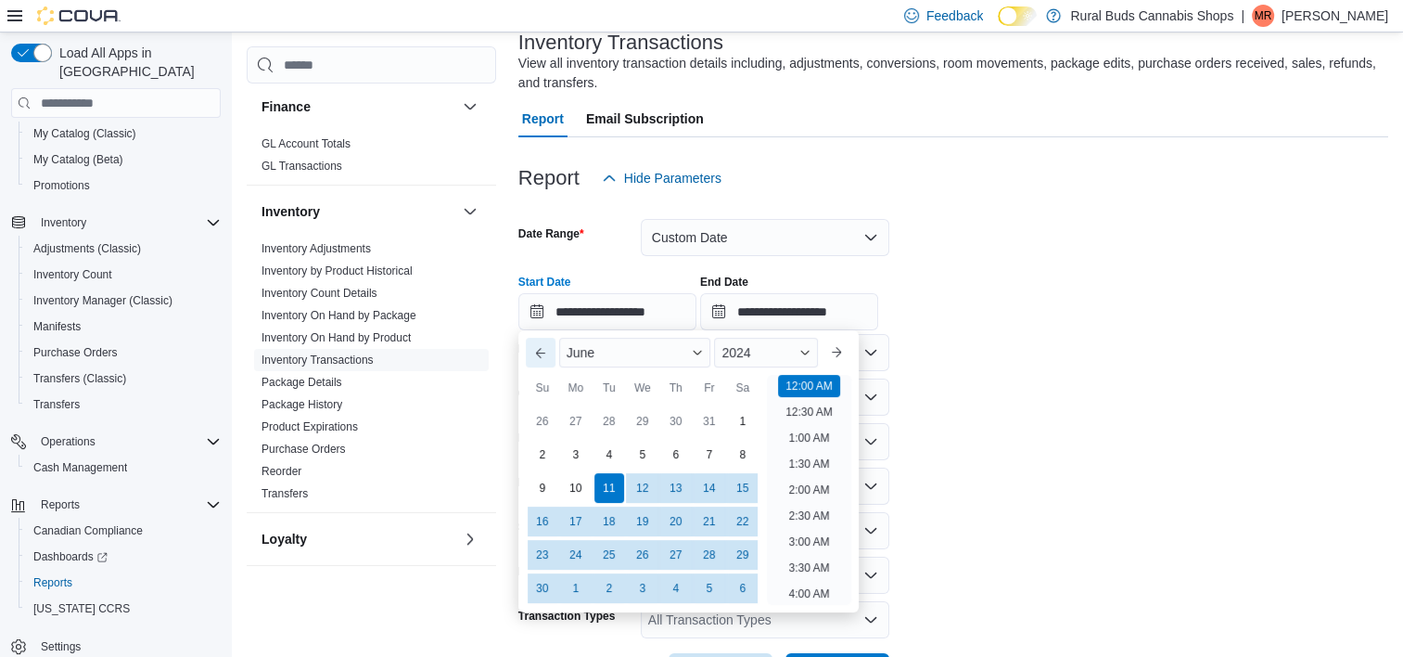
click at [541, 359] on button "Previous Month" at bounding box center [541, 353] width 30 height 30
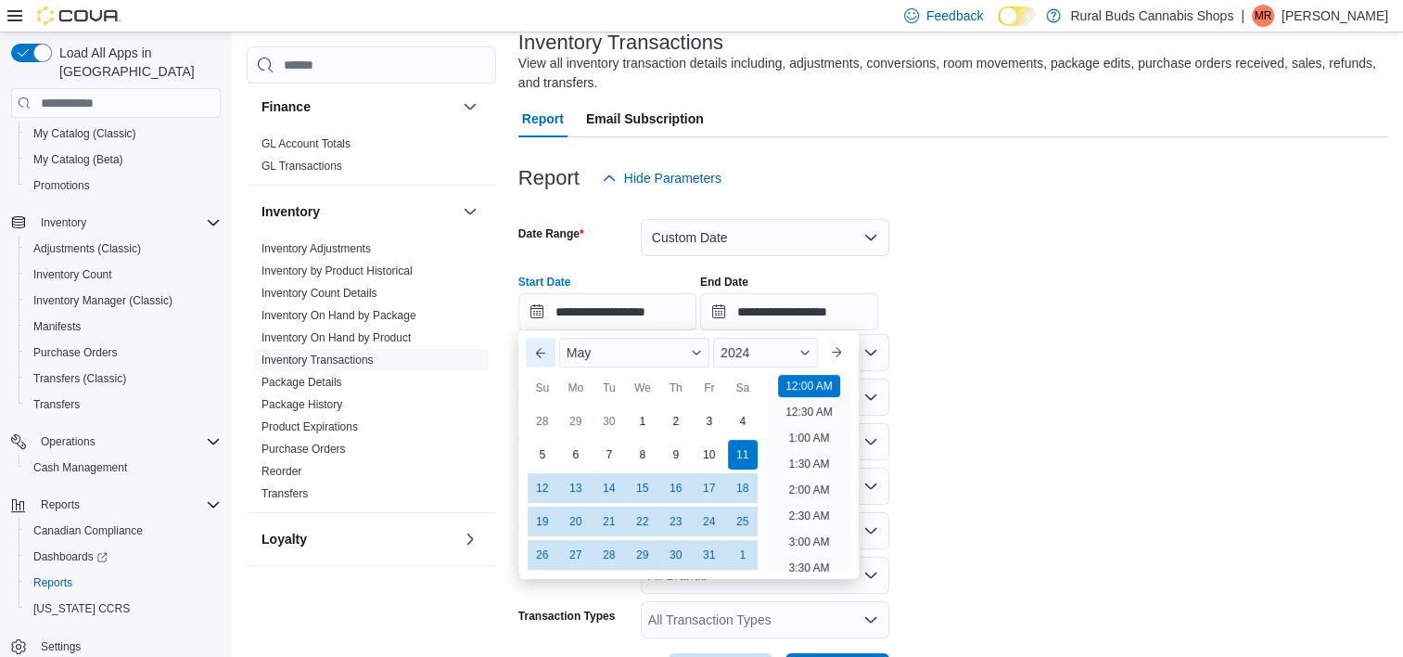
click at [541, 359] on button "Previous Month" at bounding box center [541, 353] width 30 height 30
type input "**********"
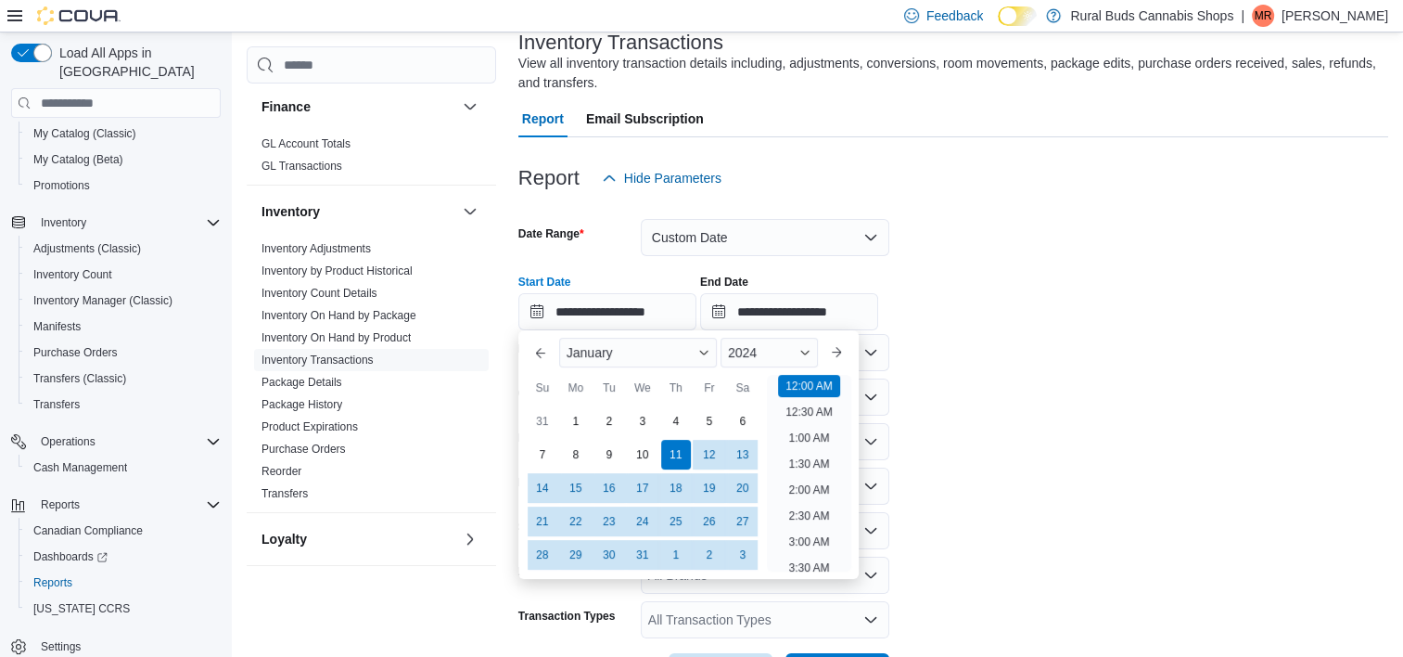
click at [978, 345] on form "**********" at bounding box center [953, 443] width 870 height 493
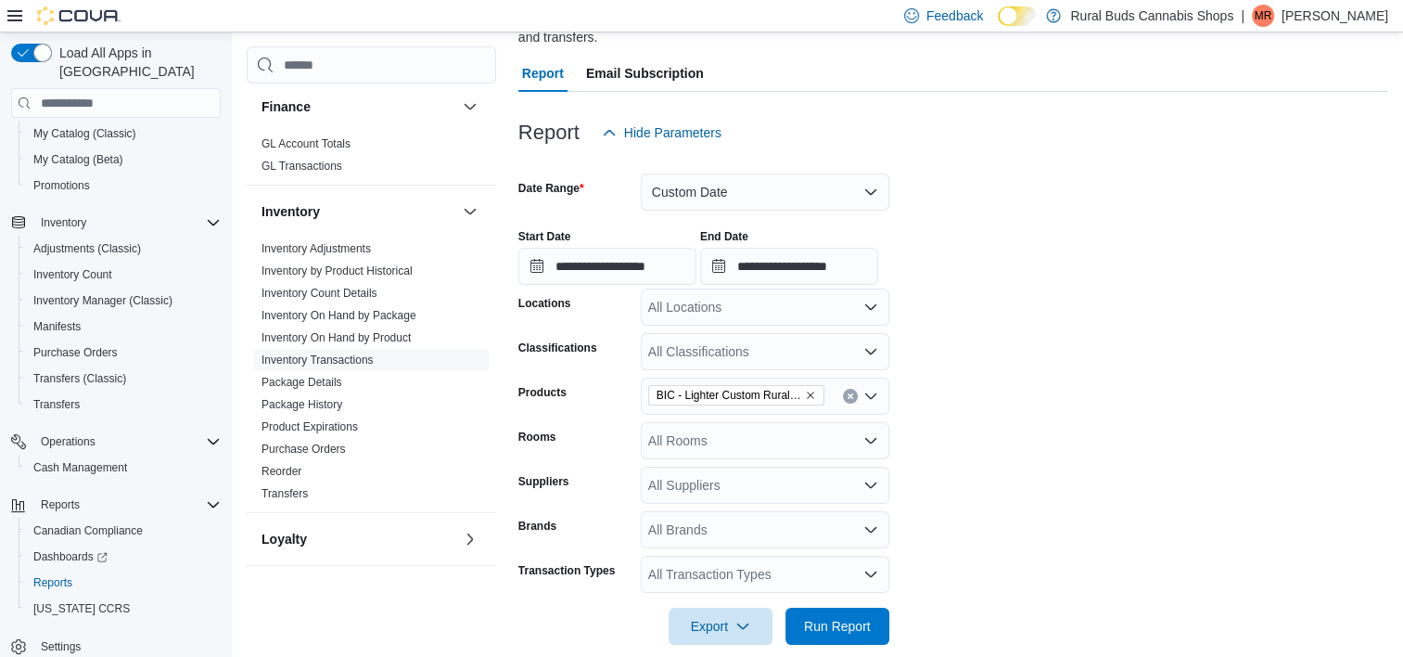
scroll to position [191, 0]
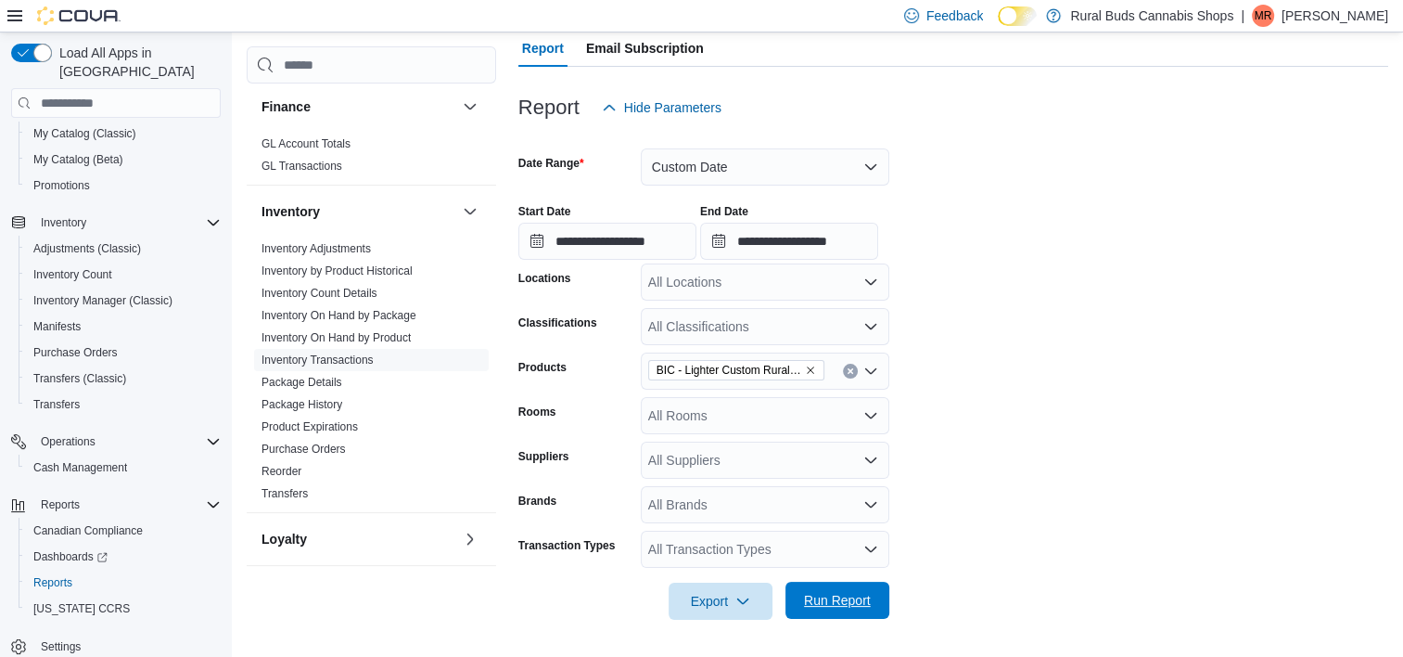
click at [831, 600] on span "Run Report" at bounding box center [837, 600] width 67 height 19
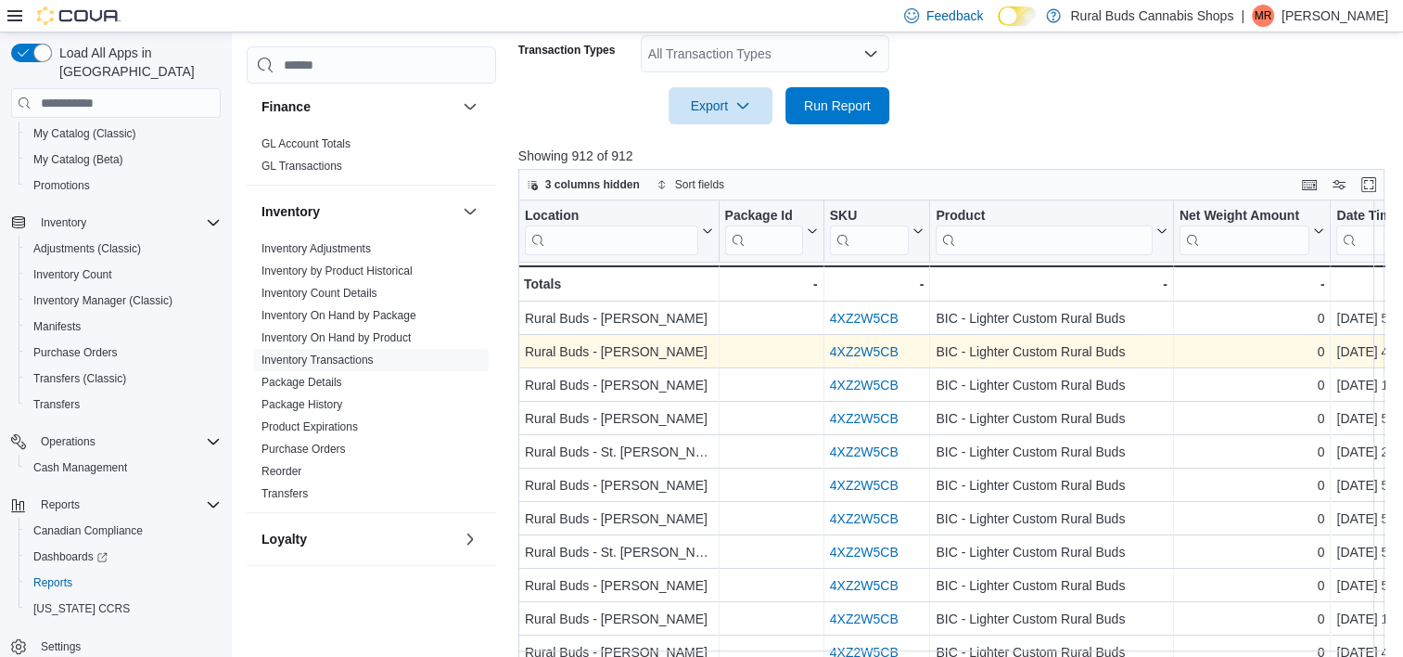
scroll to position [738, 0]
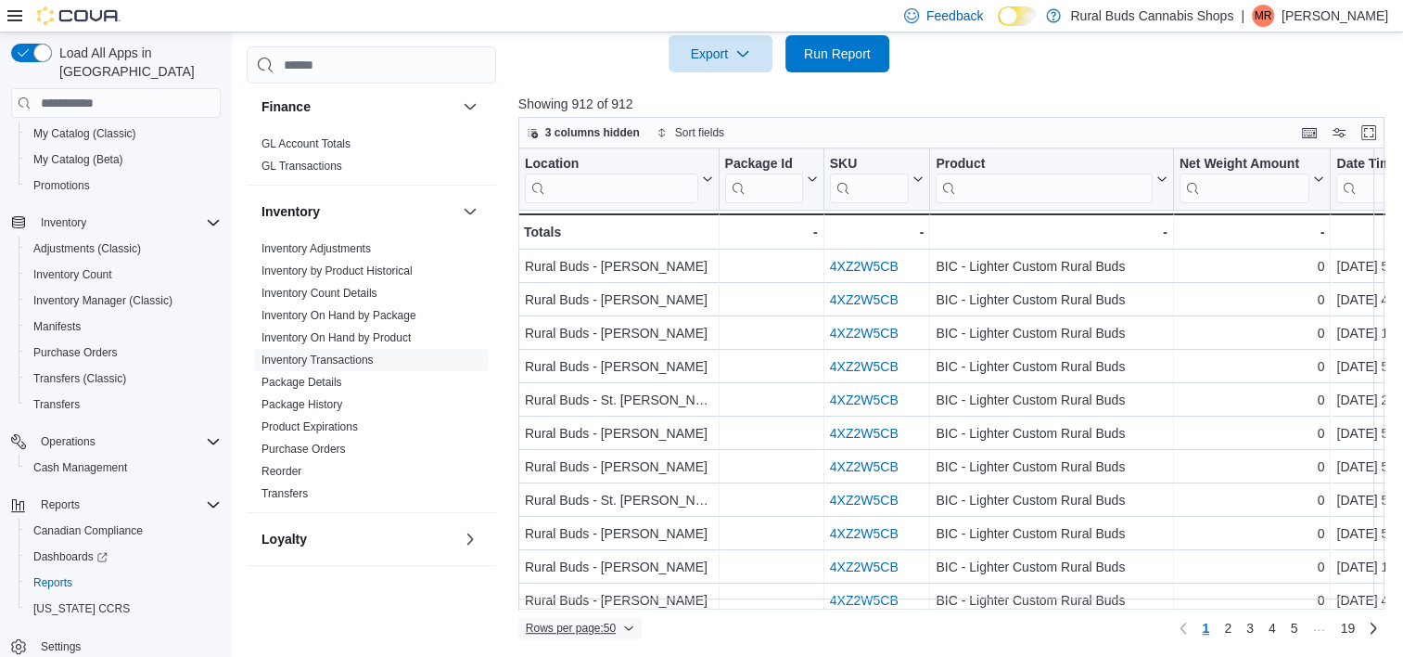
click at [616, 632] on span "Rows per page : 50" at bounding box center [571, 627] width 90 height 15
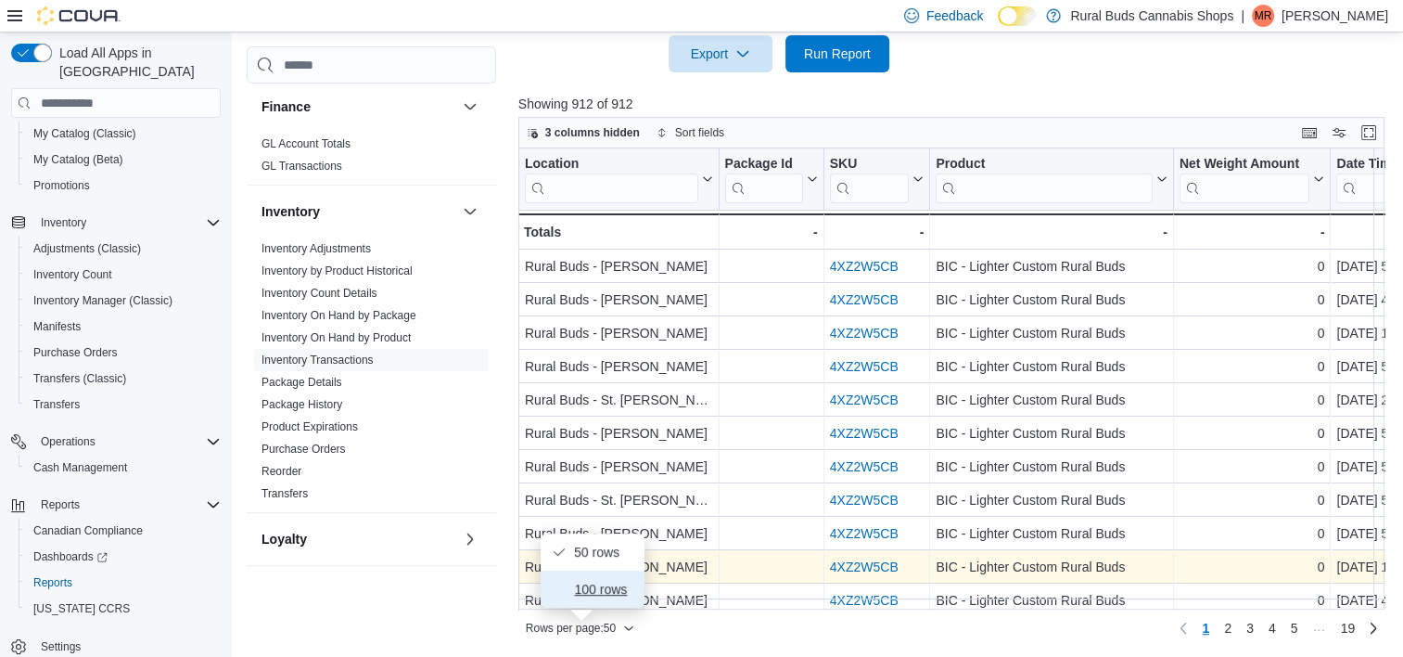
click at [614, 597] on button "100 rows" at bounding box center [593, 588] width 104 height 37
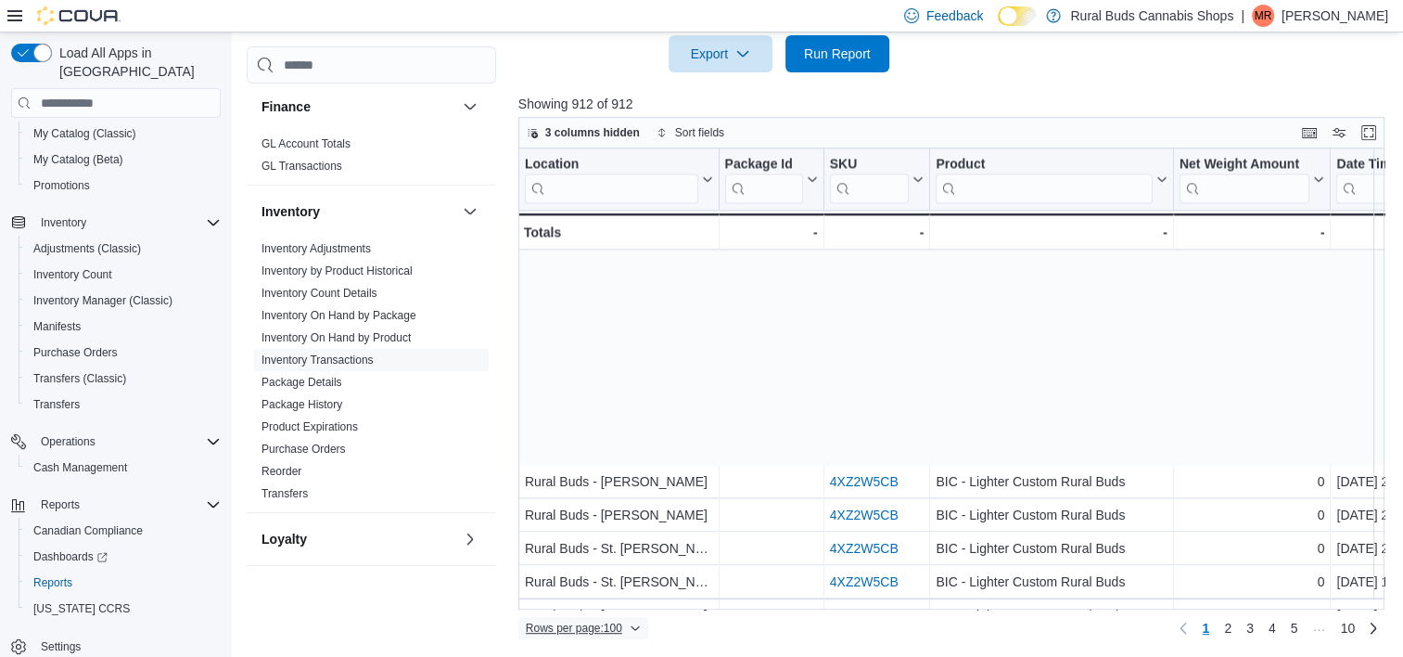
scroll to position [2989, 0]
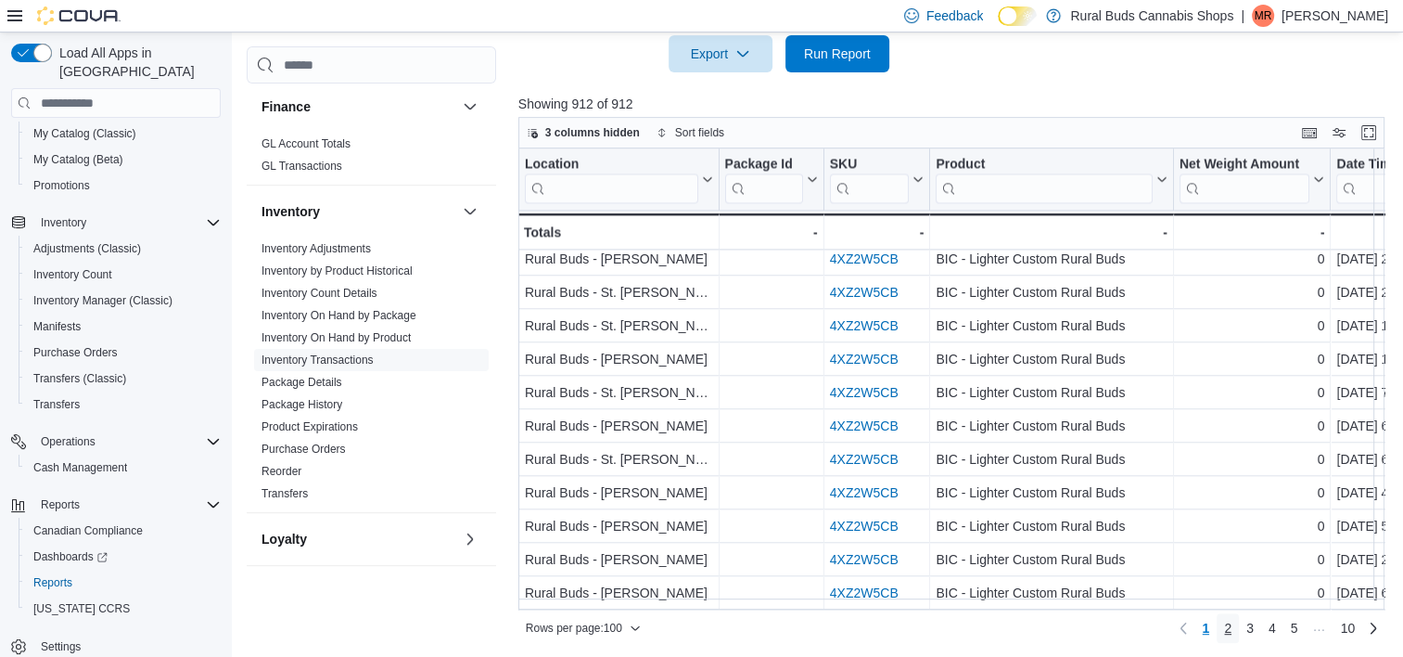
click at [1229, 631] on link "2" at bounding box center [1228, 628] width 22 height 30
click at [1254, 624] on span "3" at bounding box center [1250, 628] width 7 height 19
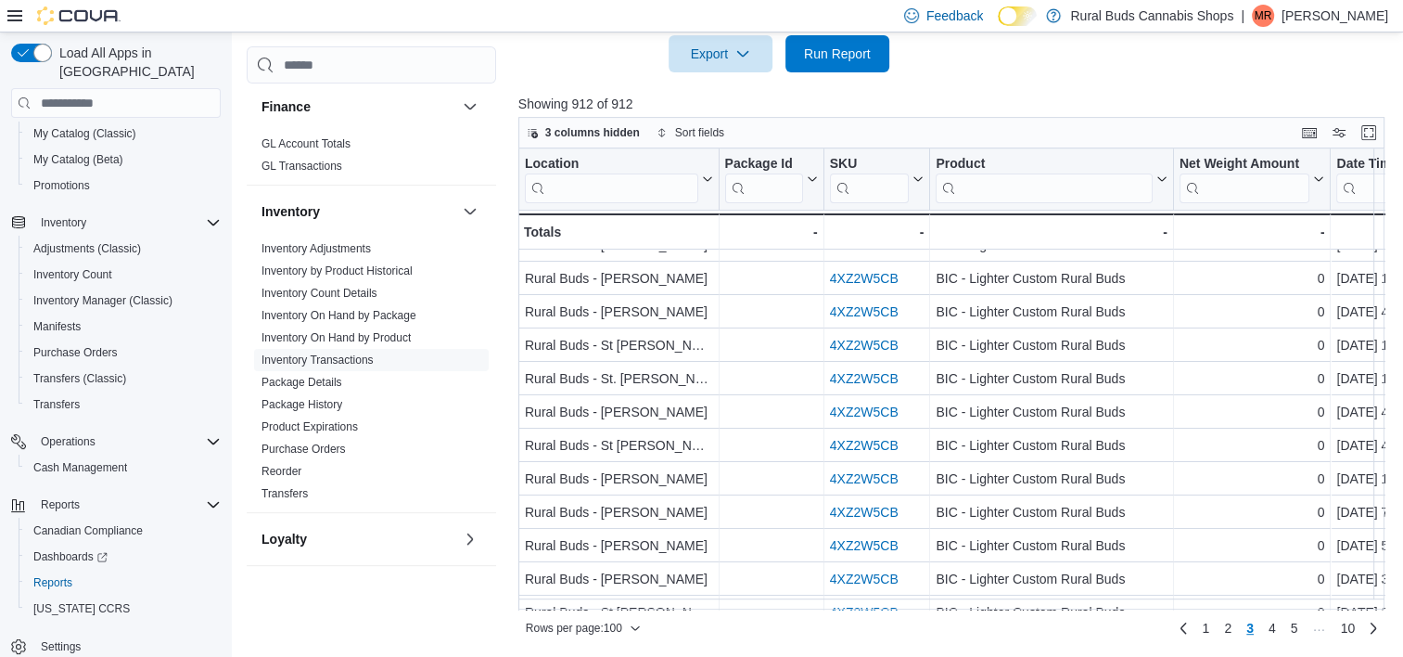
scroll to position [0, 0]
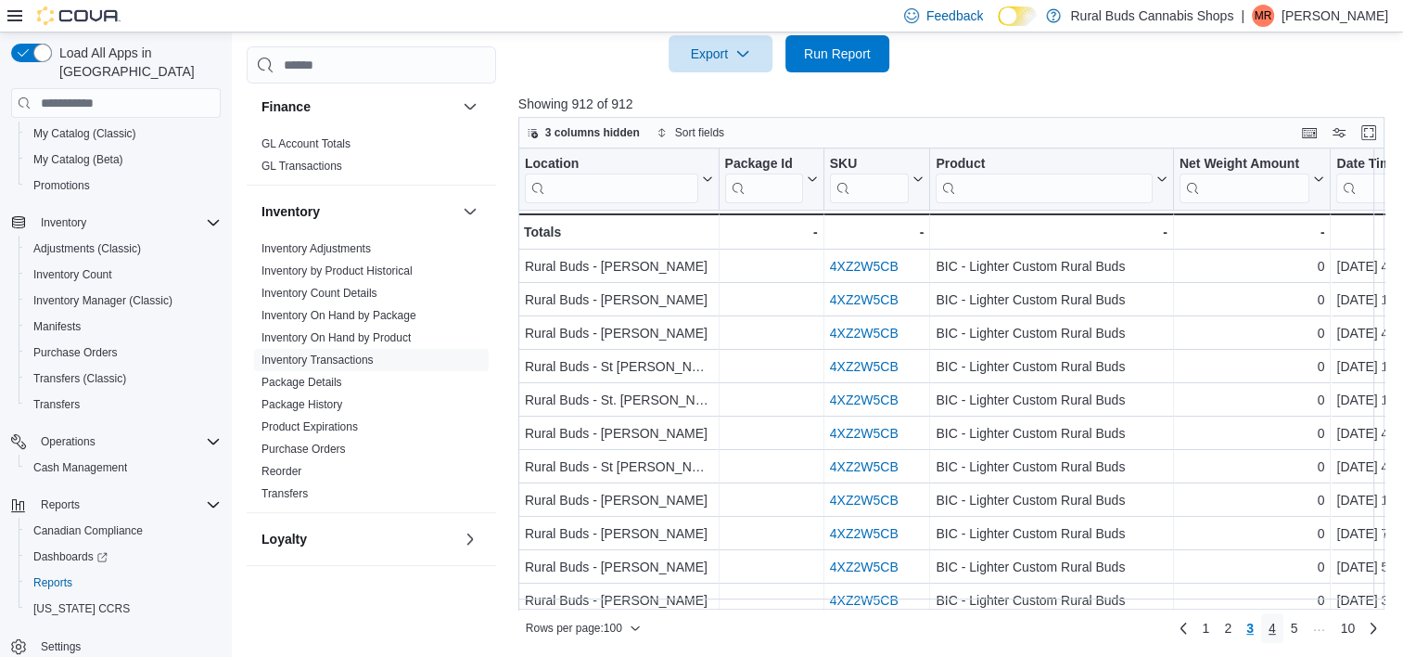
click at [1284, 628] on link "4" at bounding box center [1272, 628] width 22 height 30
click at [1276, 631] on span "5" at bounding box center [1272, 628] width 7 height 19
click at [1298, 622] on span "7" at bounding box center [1294, 628] width 7 height 19
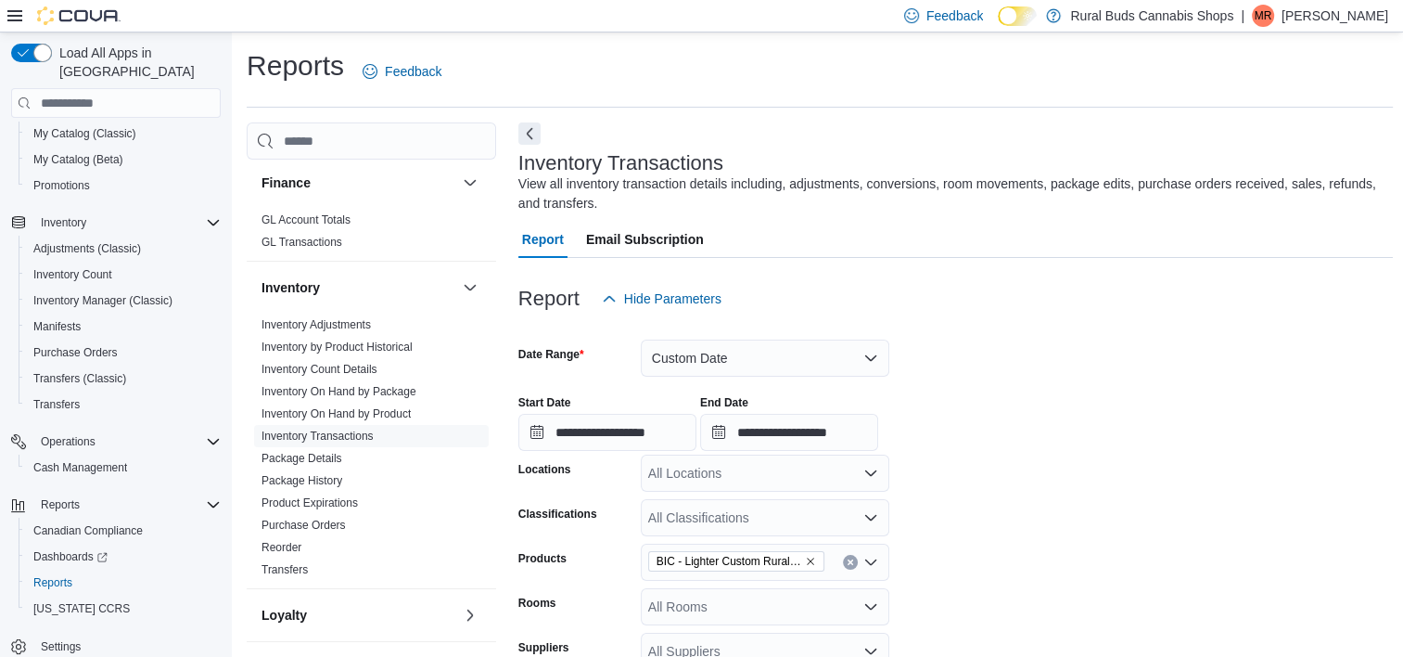
scroll to position [1294, 0]
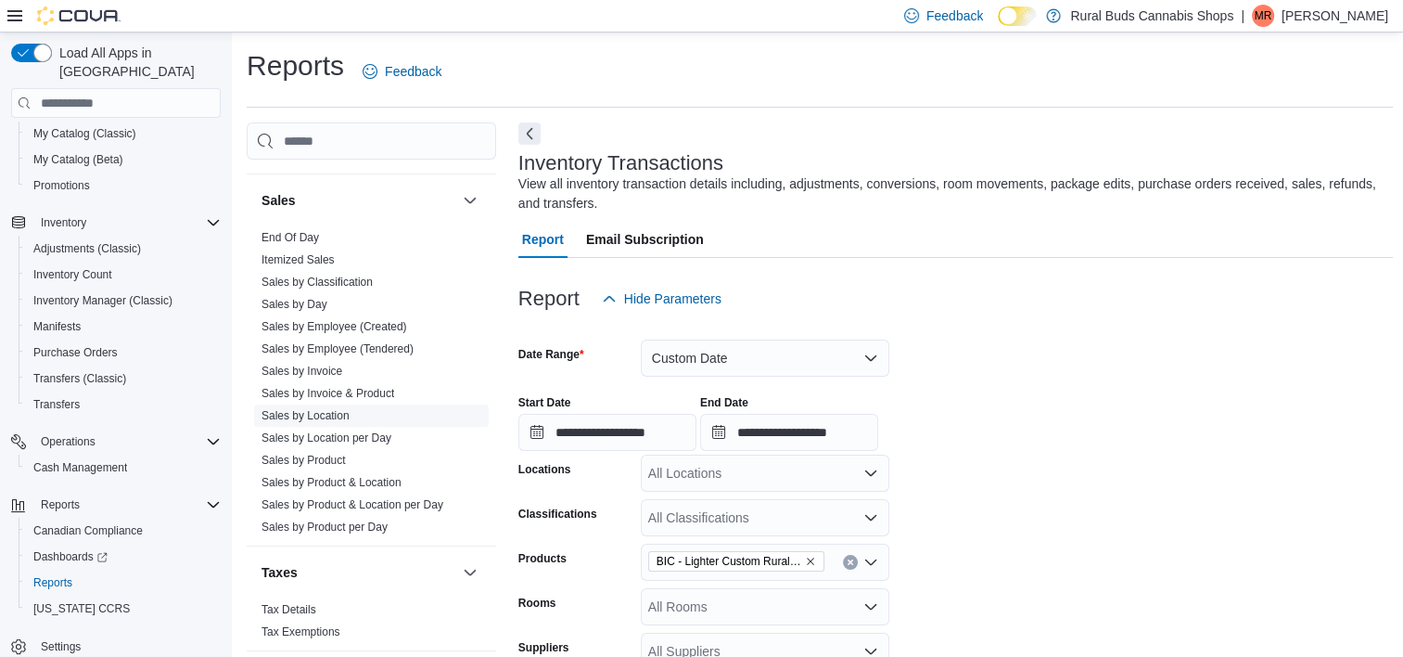
click at [316, 409] on link "Sales by Location" at bounding box center [306, 415] width 88 height 13
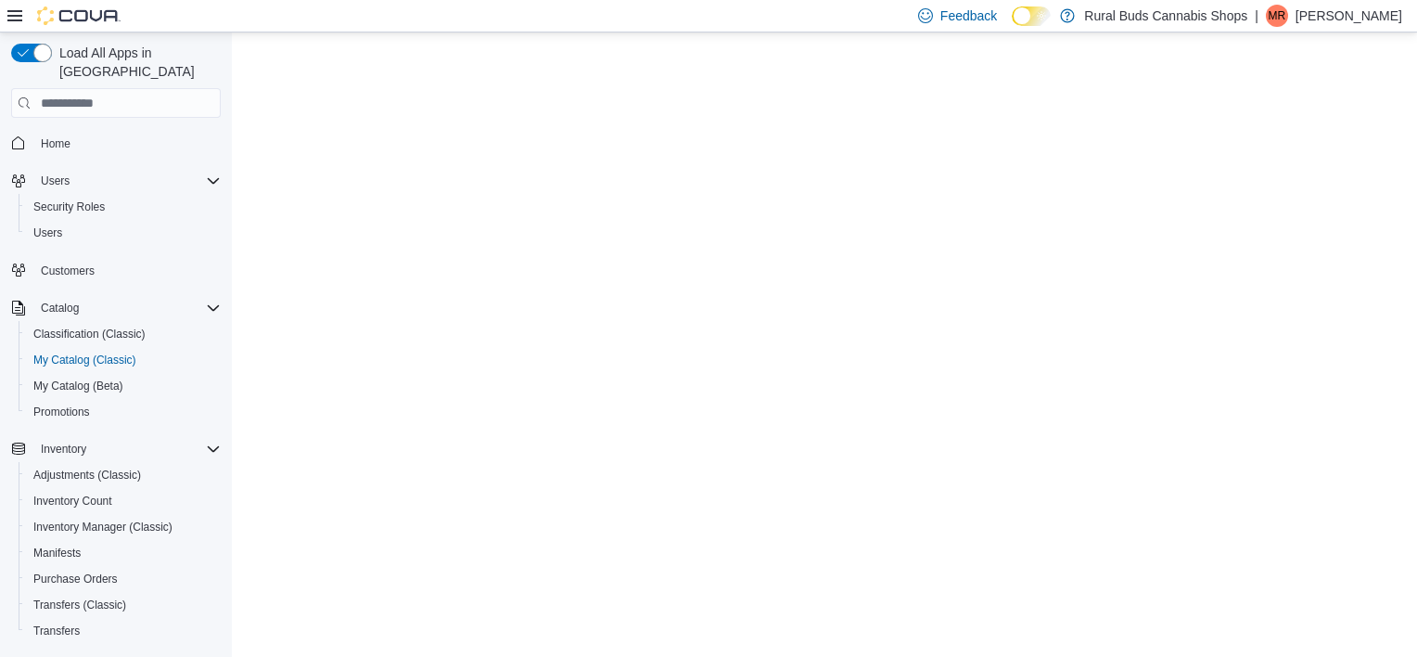
select select "**********"
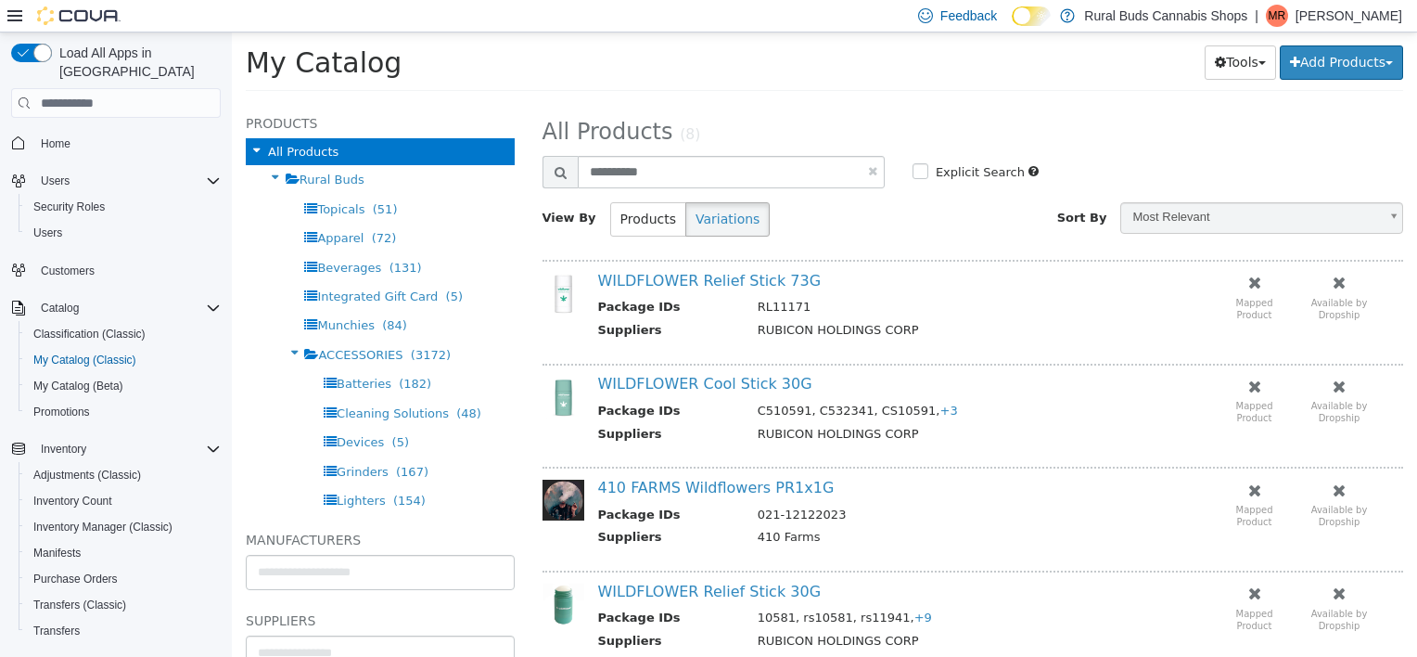
scroll to position [226, 0]
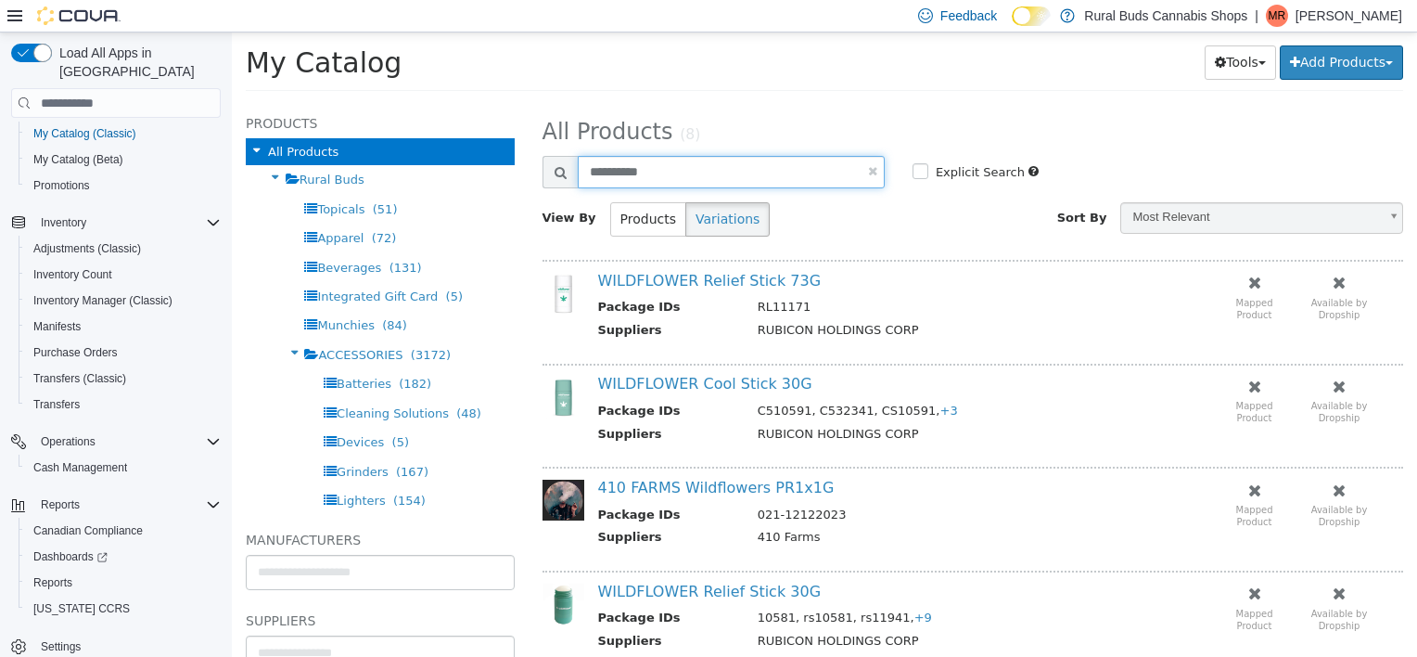
click at [616, 183] on input "**********" at bounding box center [731, 172] width 307 height 32
type input "**********"
select select "**********"
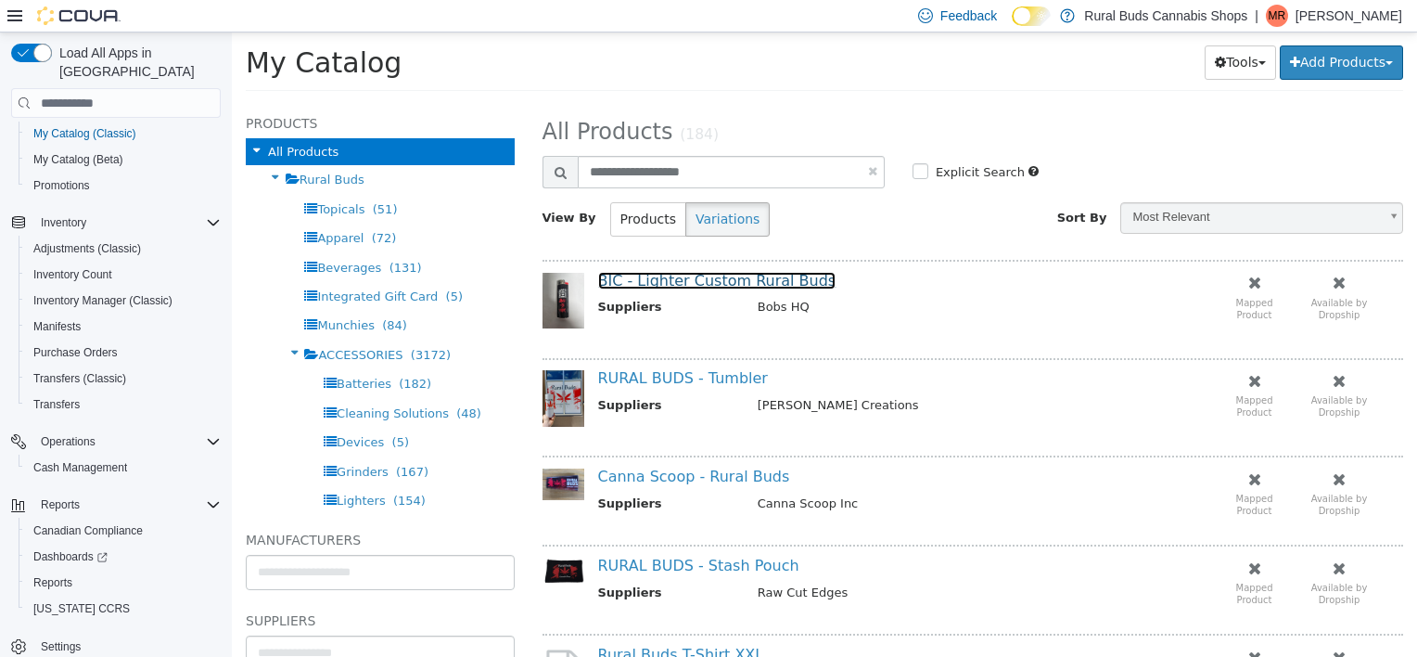
click at [693, 280] on link "BIC - Lighter Custom Rural Buds" at bounding box center [717, 281] width 238 height 18
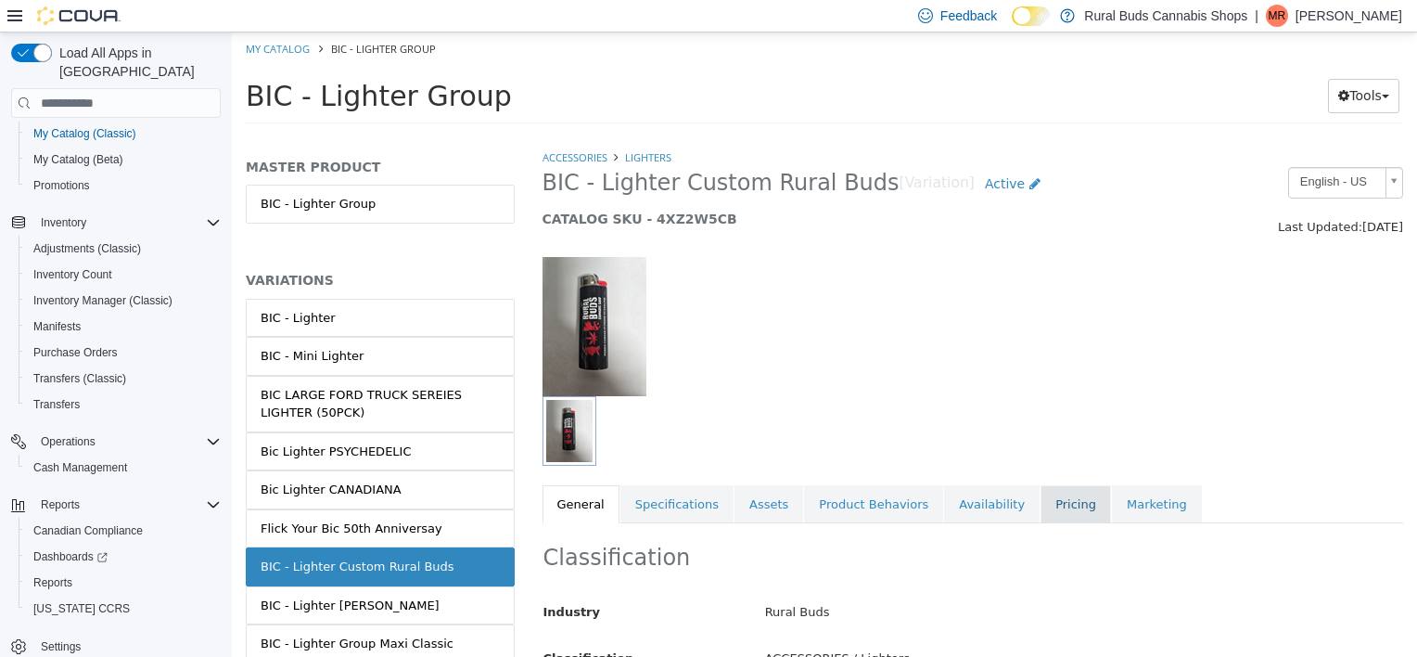
click at [1041, 508] on link "Pricing" at bounding box center [1076, 504] width 70 height 39
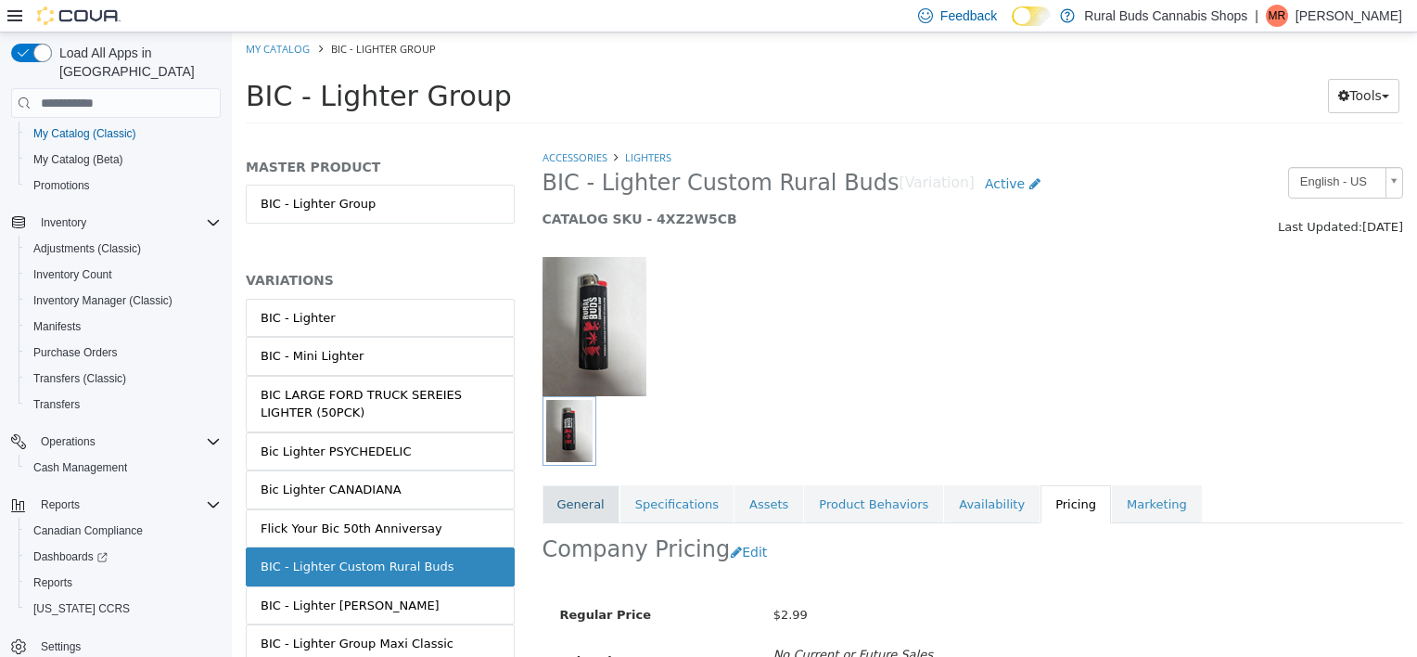
click at [591, 505] on link "General" at bounding box center [581, 504] width 77 height 39
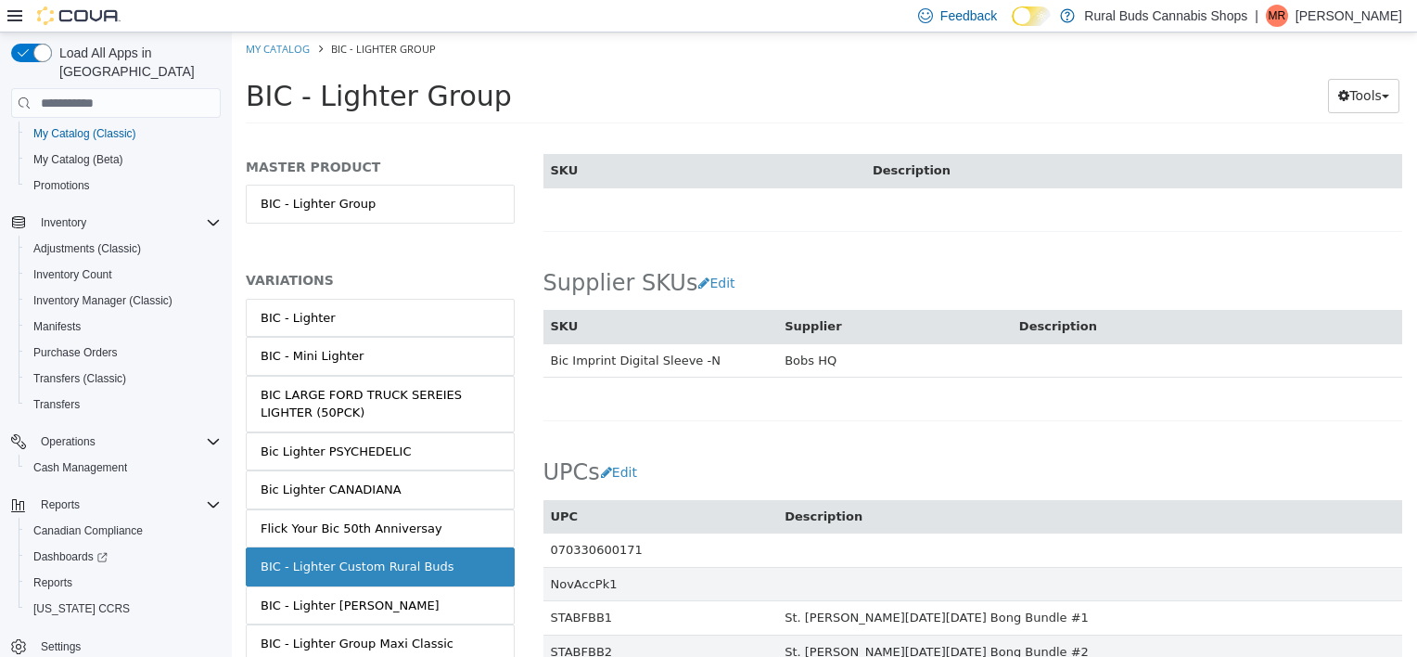
scroll to position [1209, 0]
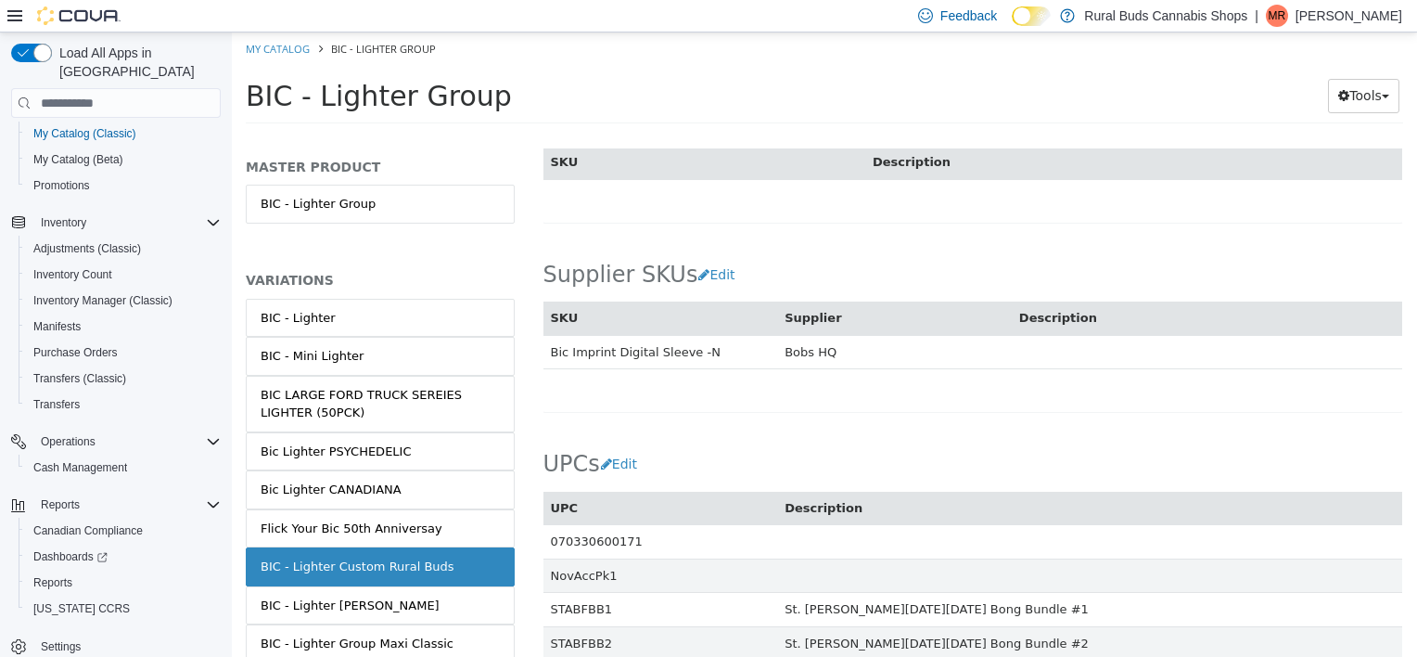
drag, startPoint x: 440, startPoint y: 566, endPoint x: 236, endPoint y: 565, distance: 204.0
click at [236, 565] on div "MASTER PRODUCT BIC - Lighter Group VARIATIONS BIC - Lighter BIC - Mini Lighter …" at bounding box center [380, 402] width 297 height 508
copy div "BIC - Lighter Custom Rural Buds"
